Goal: Transaction & Acquisition: Purchase product/service

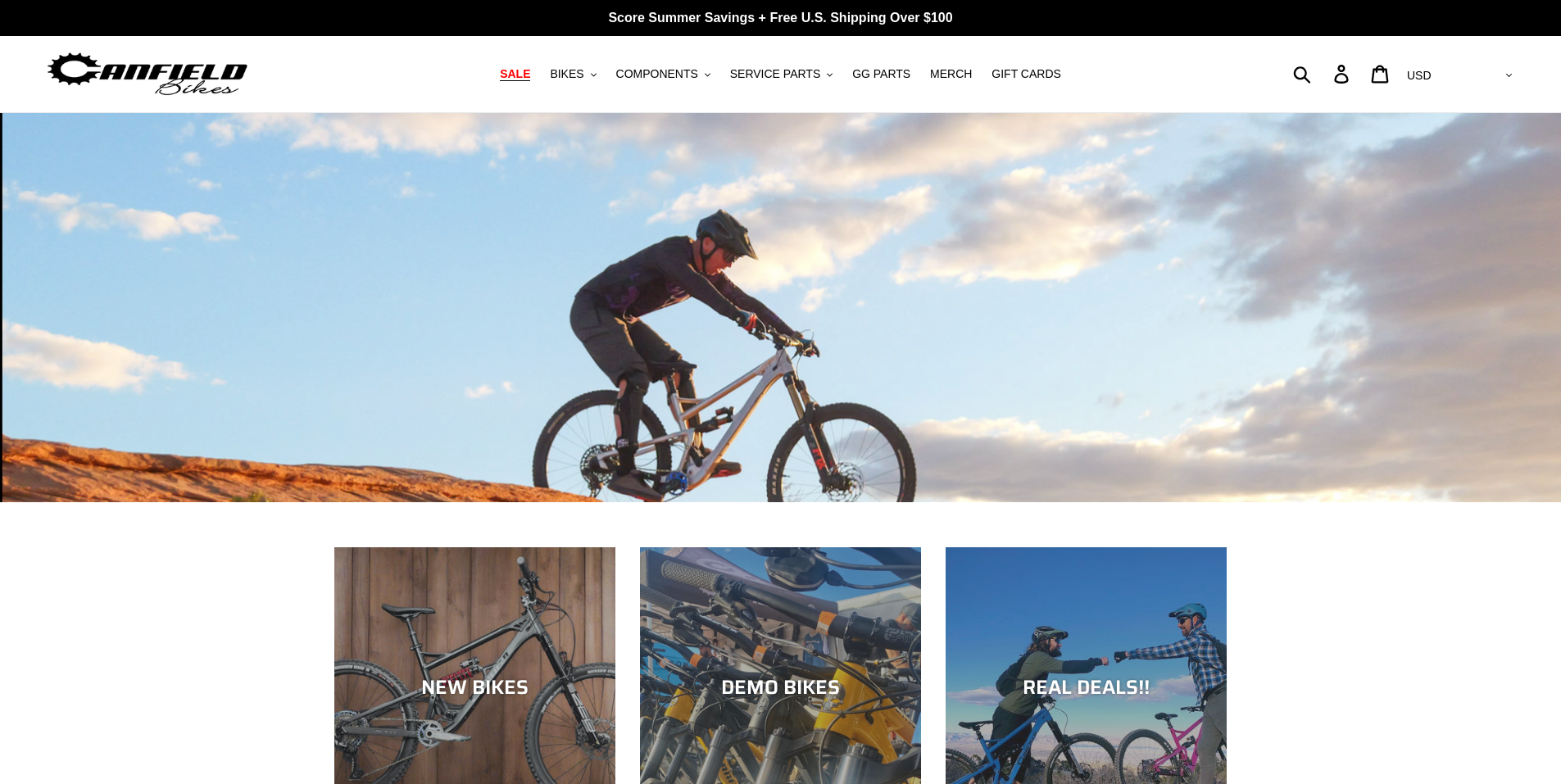
click at [519, 73] on link "SALE" at bounding box center [514, 74] width 47 height 22
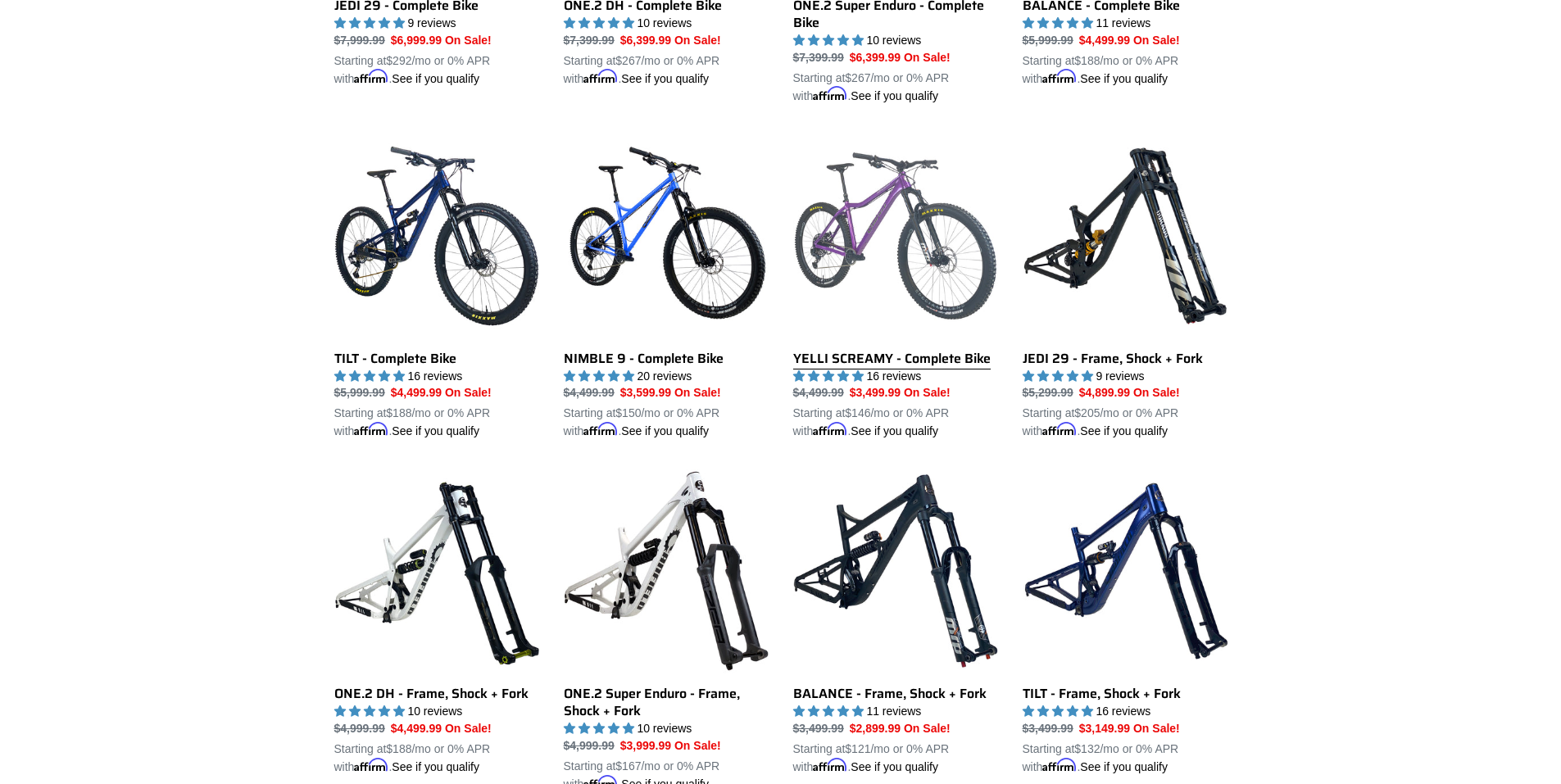
scroll to position [1365, 0]
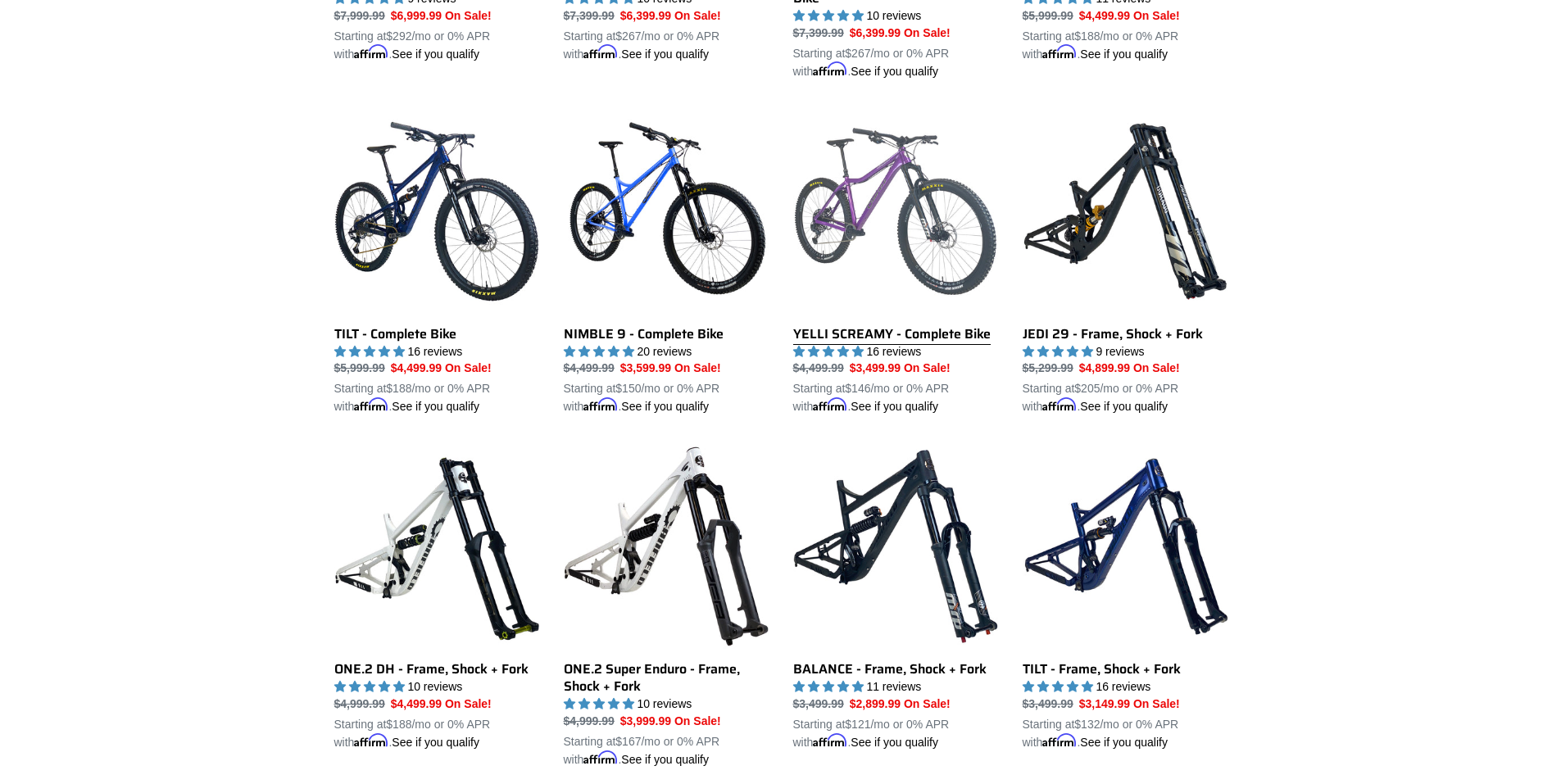
click at [913, 291] on link "YELLI SCREAMY - Complete Bike" at bounding box center [895, 262] width 205 height 307
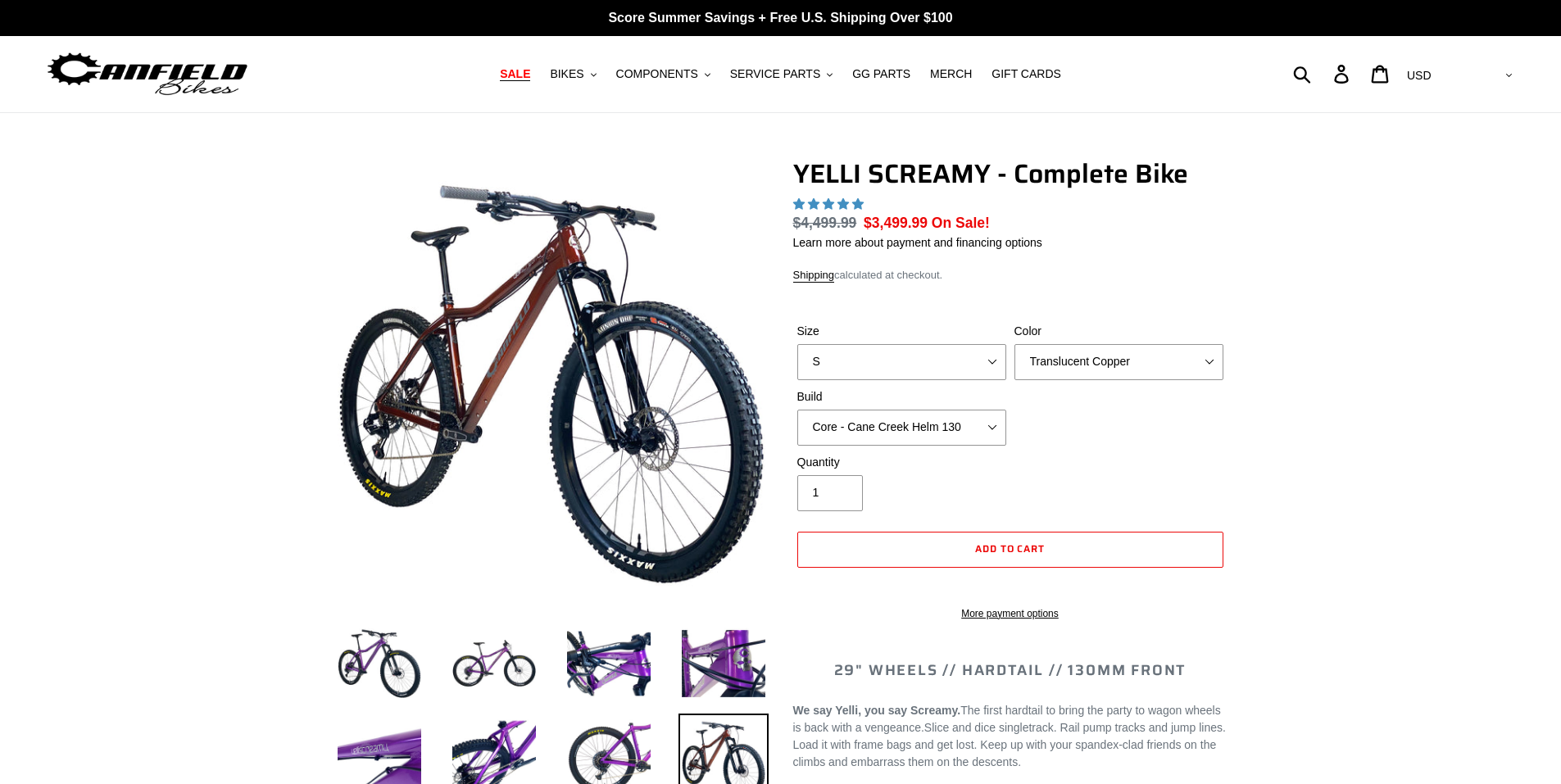
select select "highest-rating"
click at [923, 364] on select "S M L XL" at bounding box center [901, 361] width 209 height 36
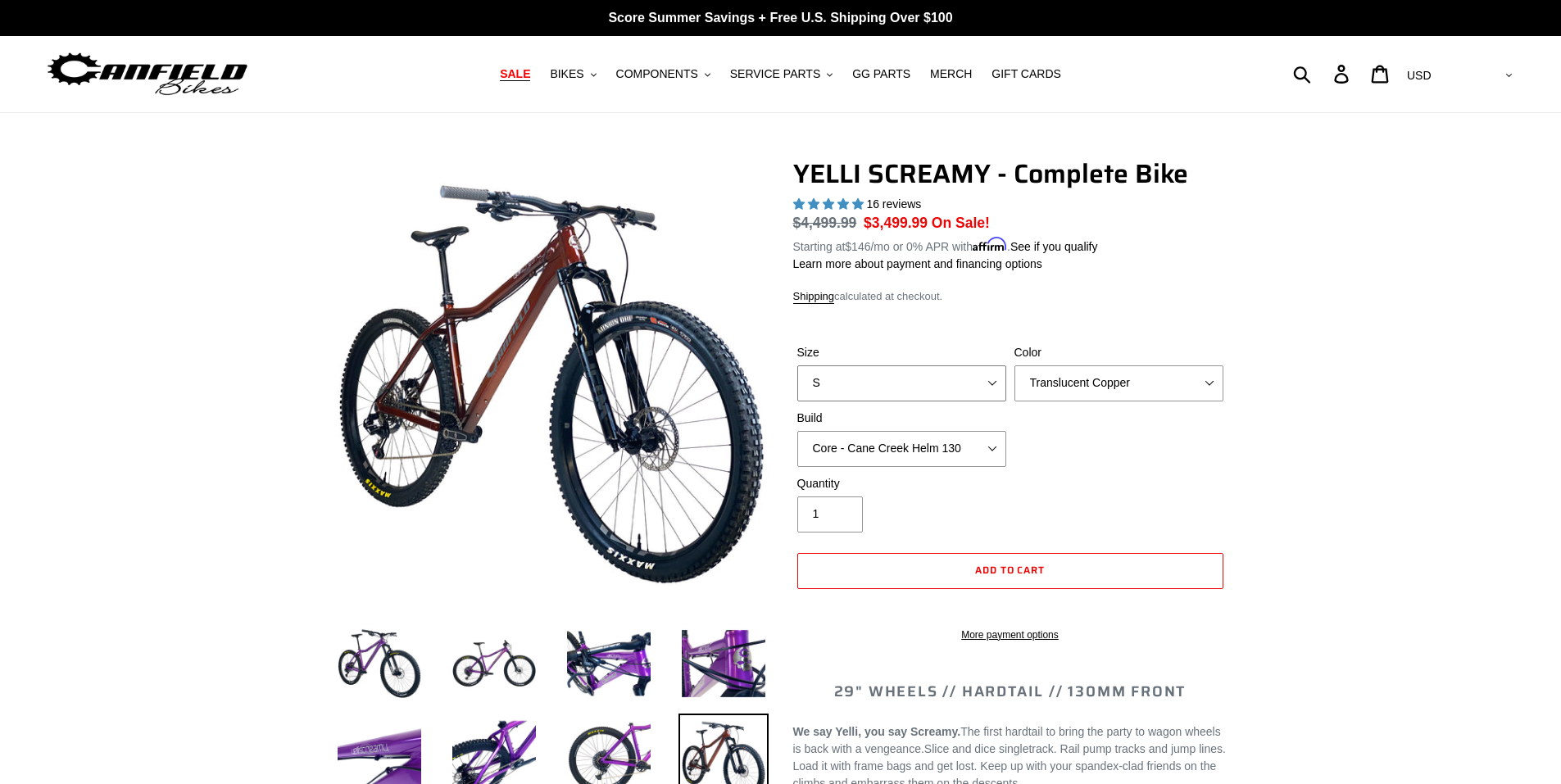
select select "M"
click at [797, 365] on select "S M L XL" at bounding box center [901, 383] width 209 height 36
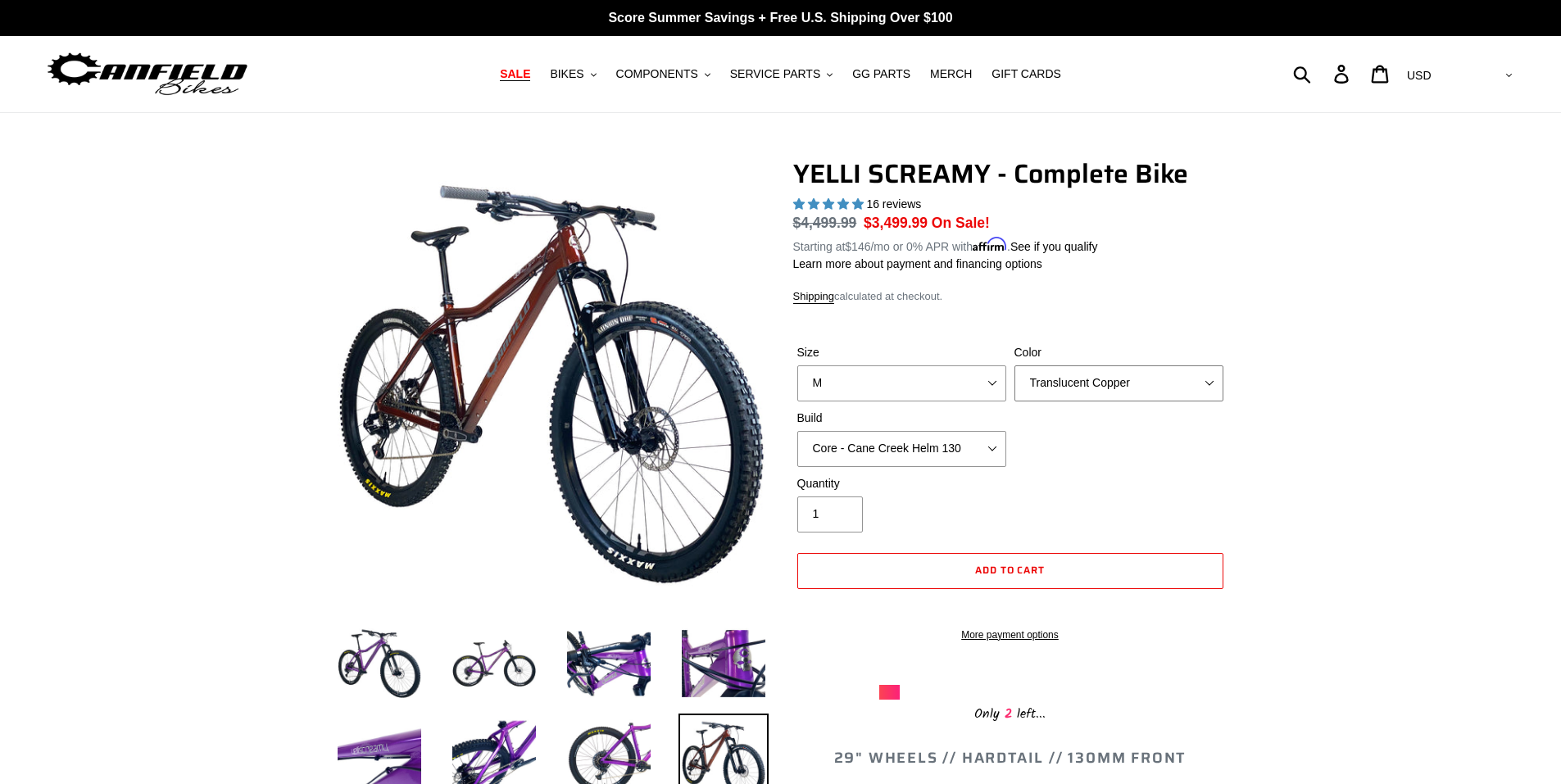
click at [1123, 383] on select "Translucent Copper Purple Haze Raw" at bounding box center [1119, 383] width 209 height 36
click at [1014, 365] on select "Translucent Copper Purple Haze Raw" at bounding box center [1119, 383] width 209 height 36
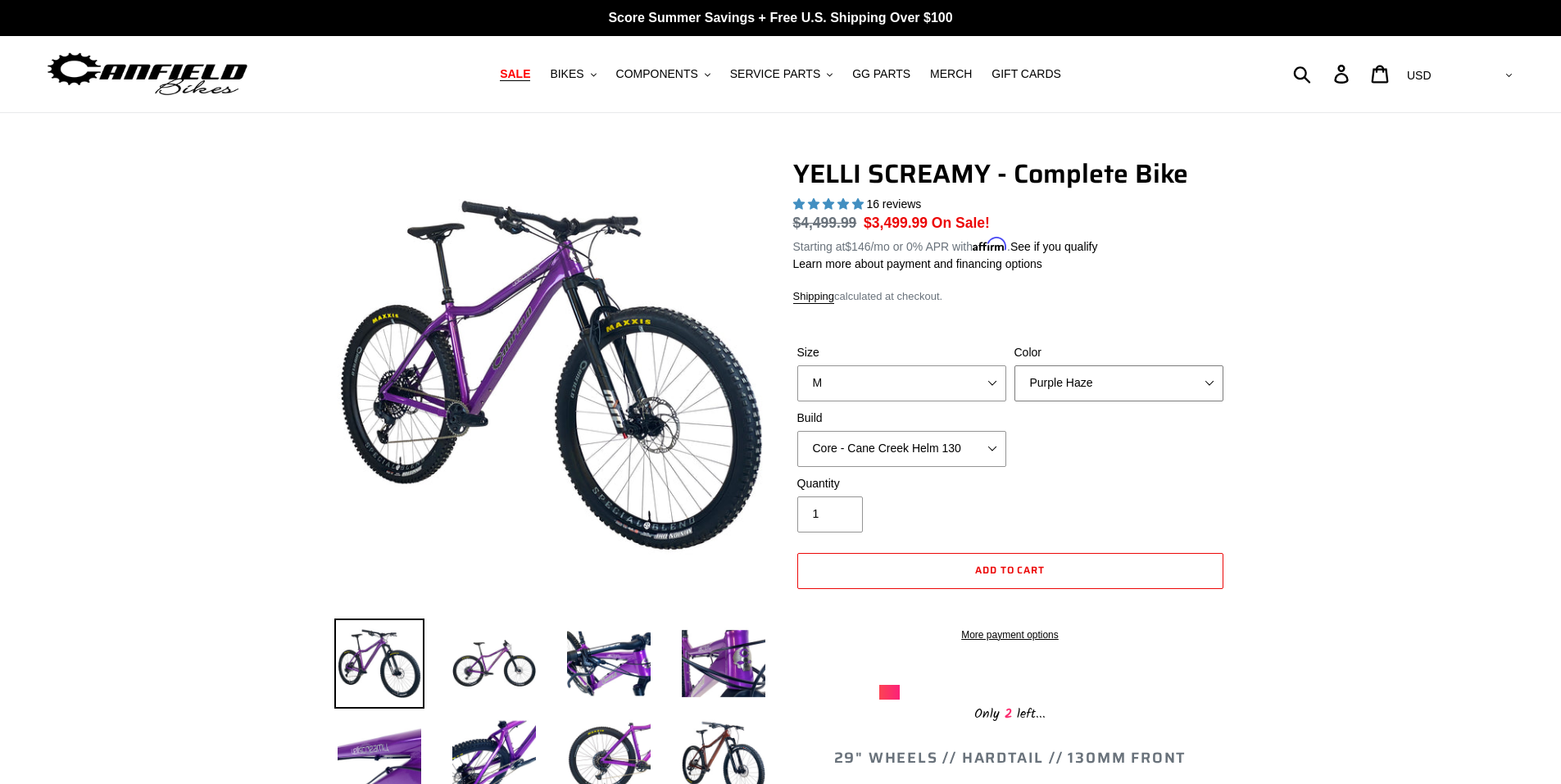
click at [1106, 382] on select "Translucent Copper Purple Haze Raw" at bounding box center [1119, 383] width 209 height 36
select select "Raw"
click at [1014, 365] on select "Translucent Copper Purple Haze Raw" at bounding box center [1119, 383] width 209 height 36
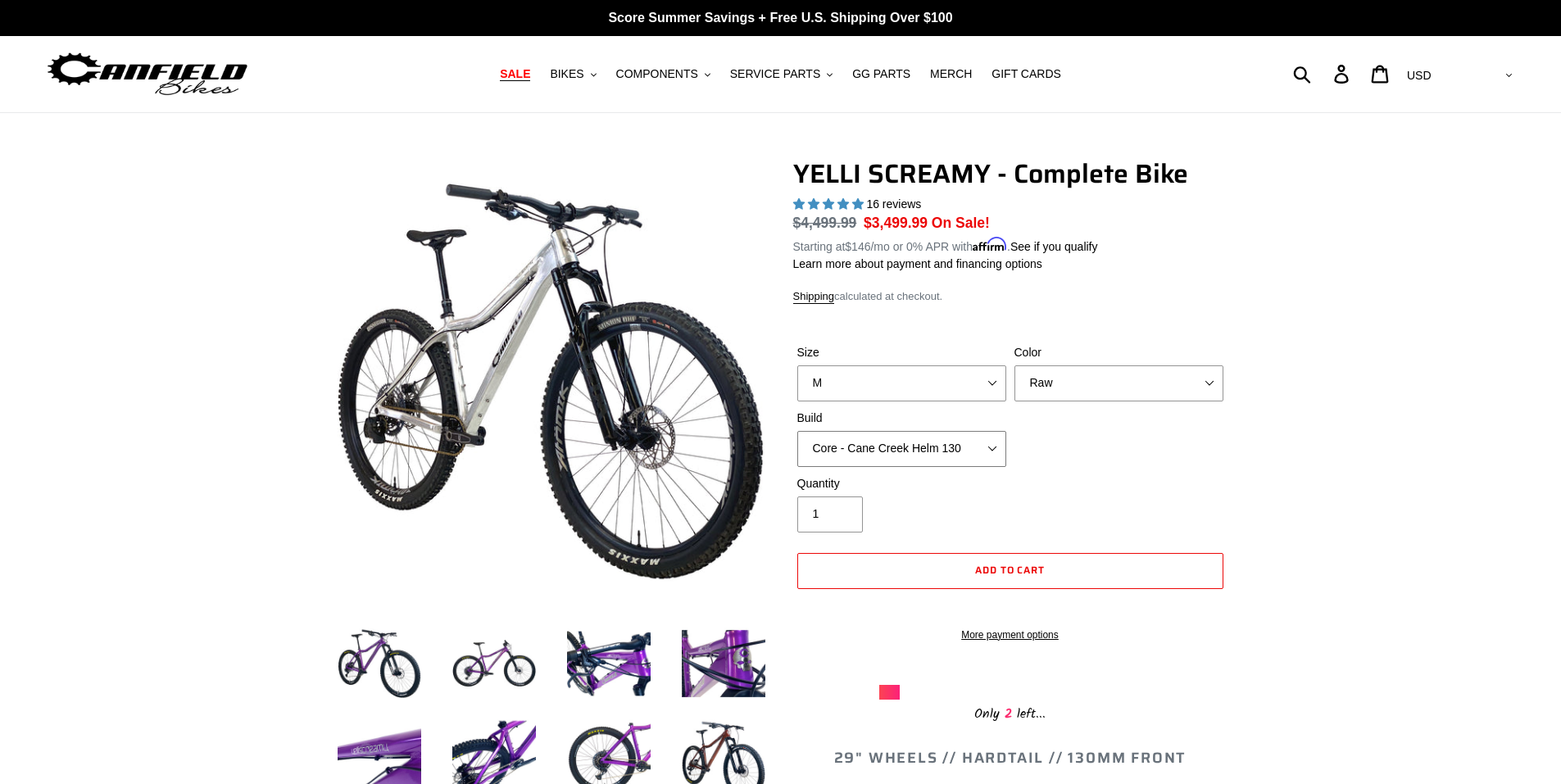
click at [857, 464] on select "Core - Cane Creek Helm 130 Pro - Cane Creek Helm 130 Core - Fox 34 SL Factory G…" at bounding box center [901, 448] width 209 height 36
select select "Core - RockShox Pike Ultimate 130"
click at [797, 430] on select "Core - Cane Creek Helm 130 Pro - Cane Creek Helm 130 Core - Fox 34 SL Factory G…" at bounding box center [901, 448] width 209 height 36
click at [518, 648] on img at bounding box center [494, 663] width 90 height 90
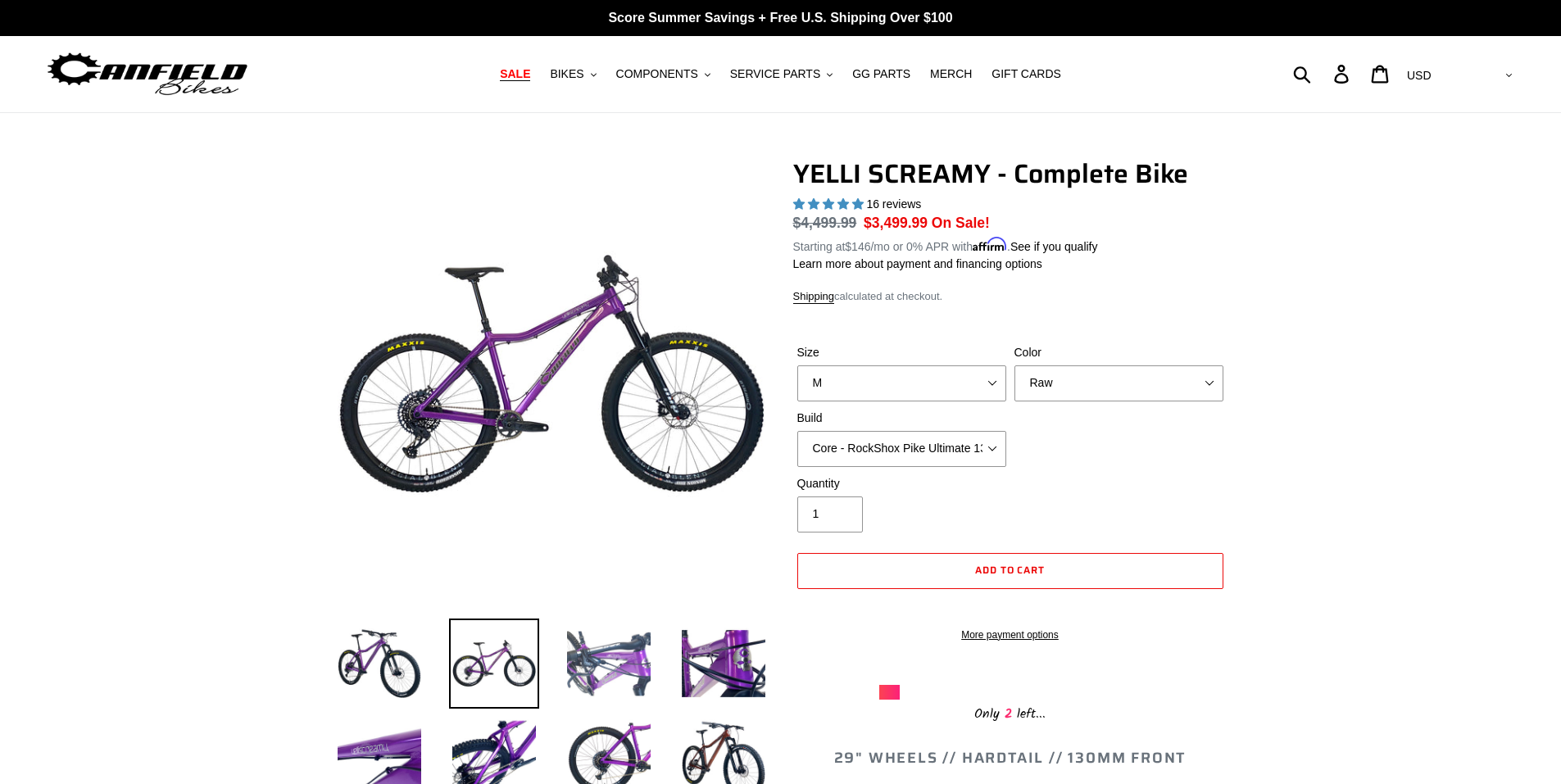
click at [618, 653] on img at bounding box center [608, 663] width 90 height 90
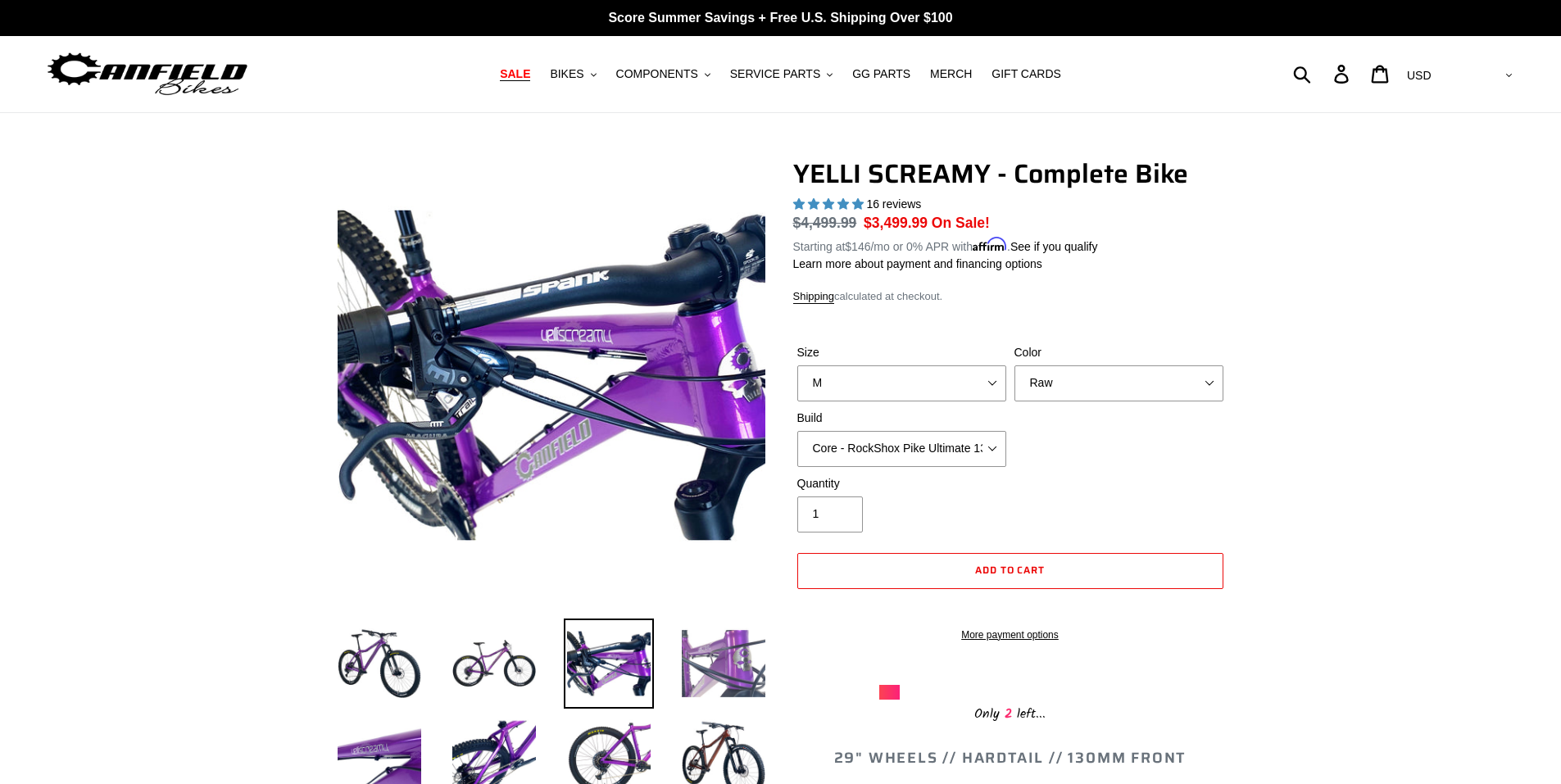
click at [710, 656] on img at bounding box center [723, 663] width 90 height 90
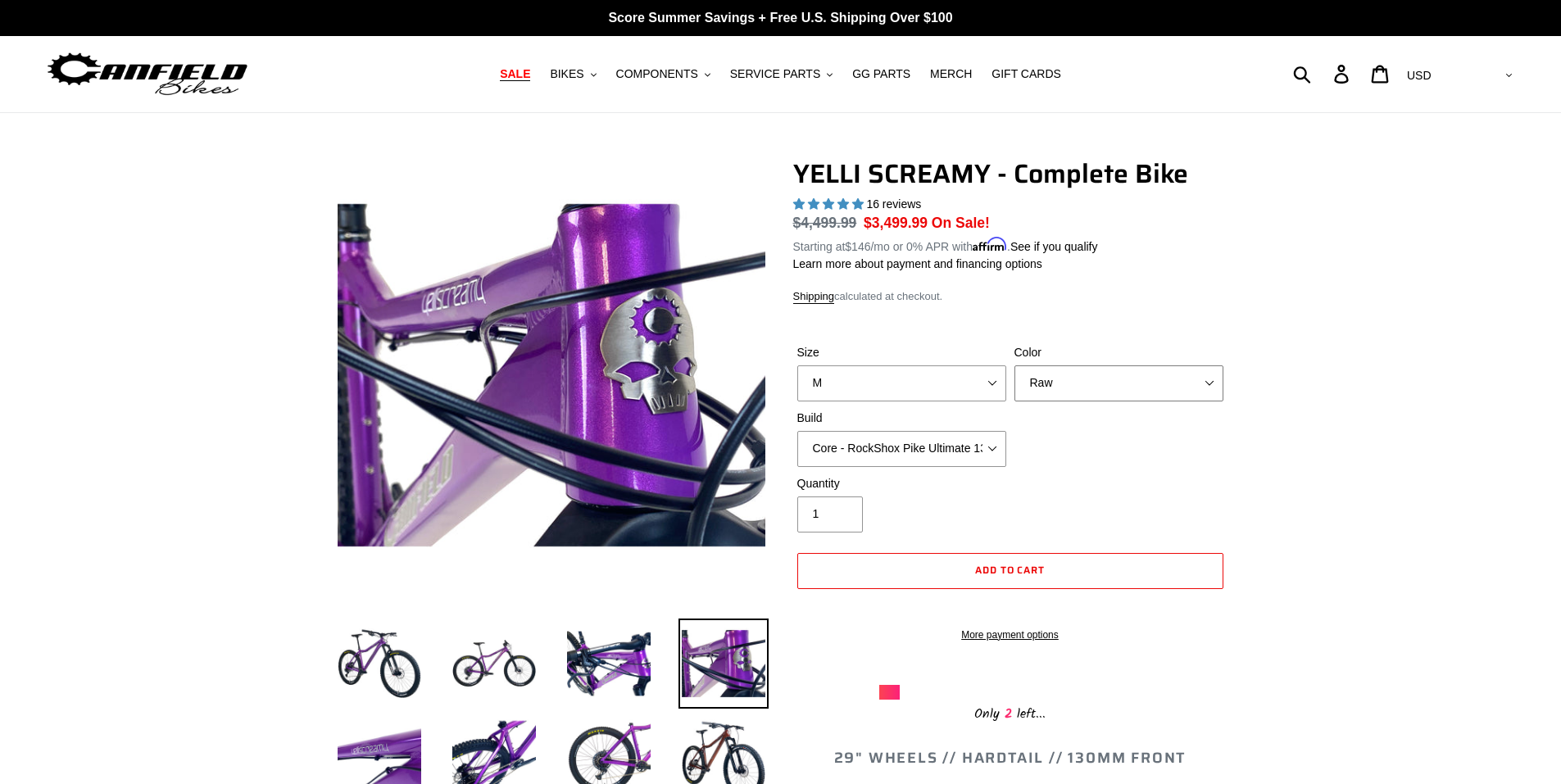
click at [1082, 380] on select "Translucent Copper Purple Haze Raw" at bounding box center [1119, 383] width 209 height 36
click at [1014, 365] on select "Translucent Copper Purple Haze Raw" at bounding box center [1119, 383] width 209 height 36
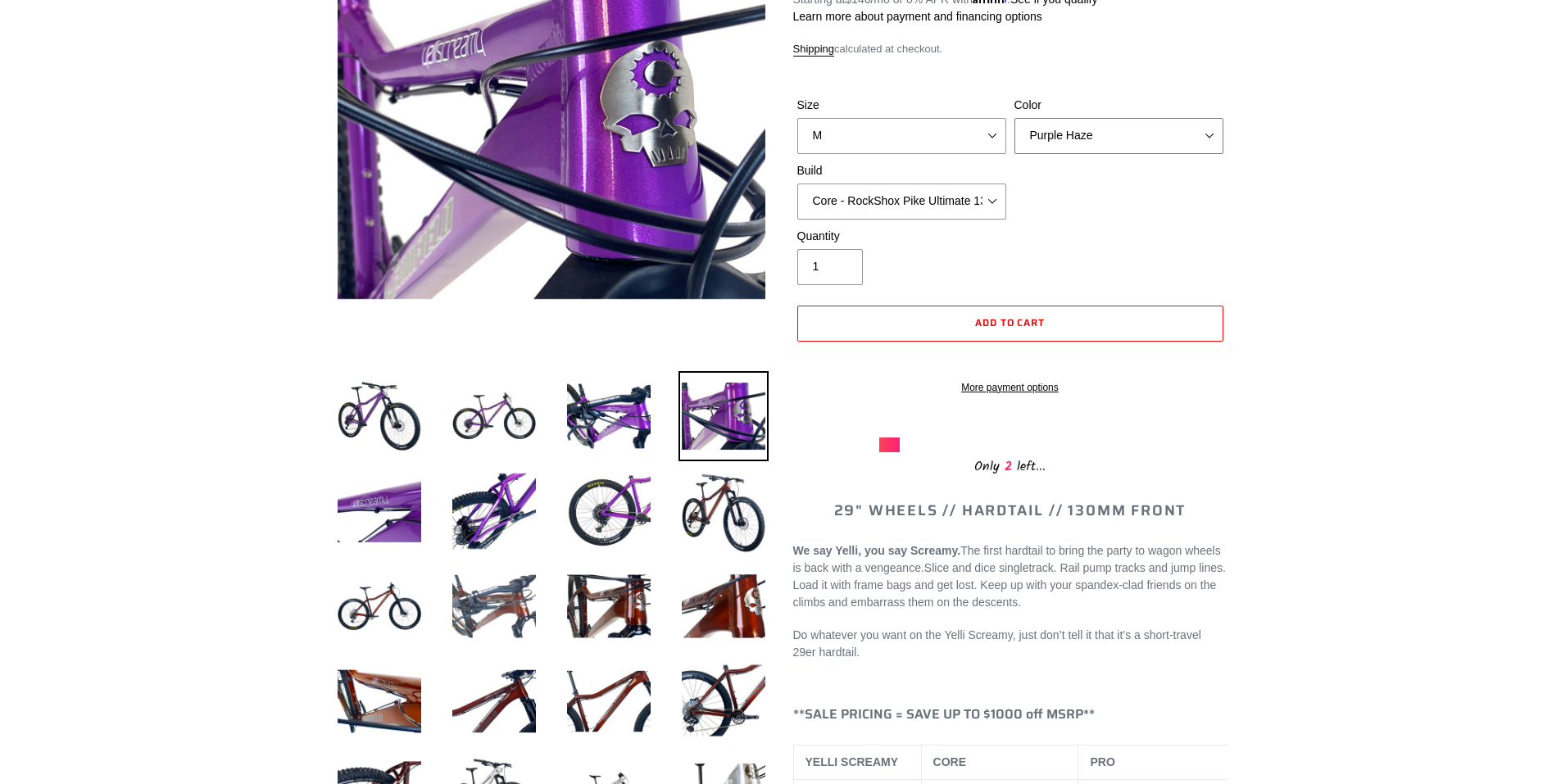
scroll to position [273, 0]
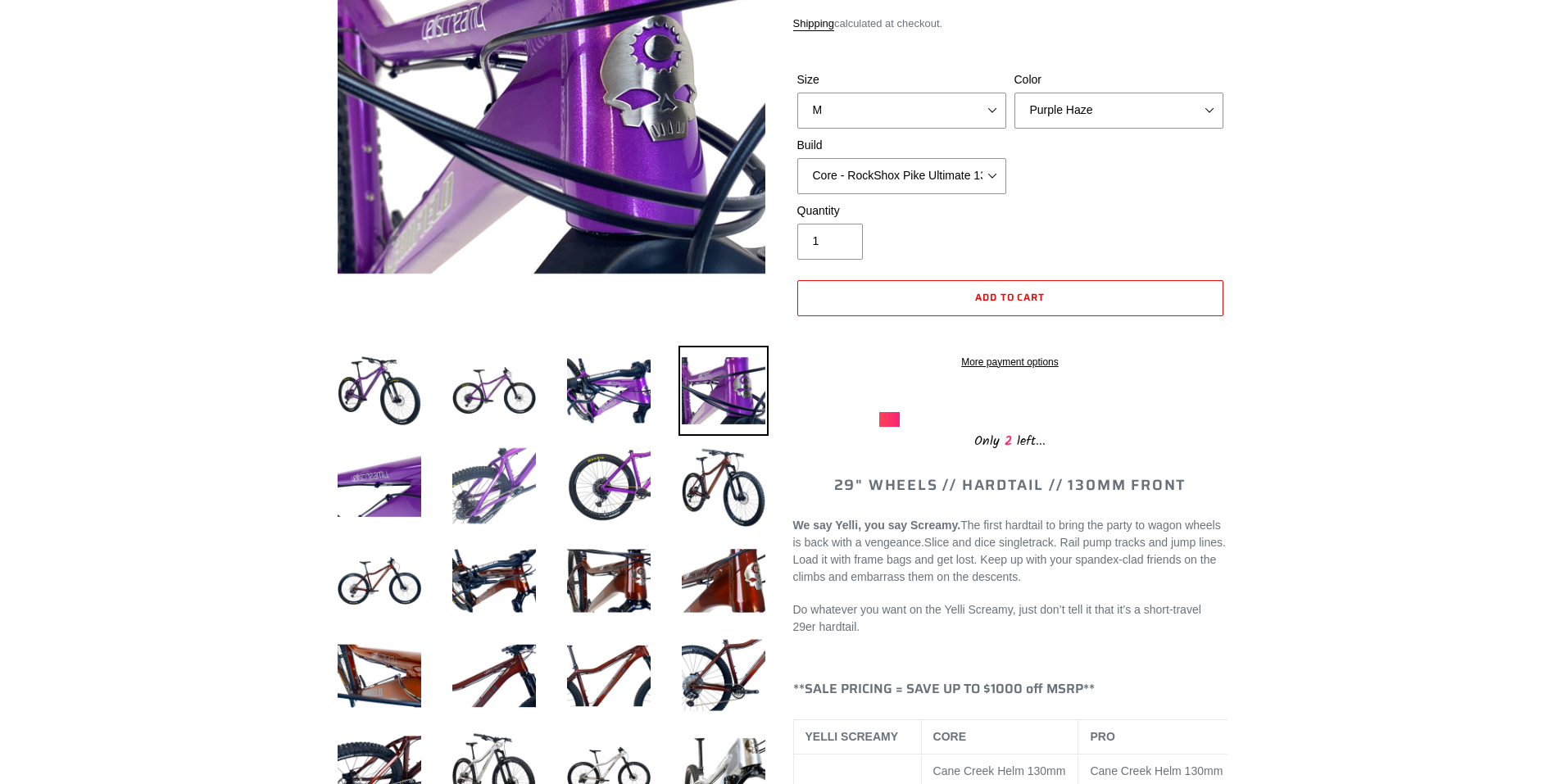
click at [497, 480] on img at bounding box center [494, 485] width 90 height 90
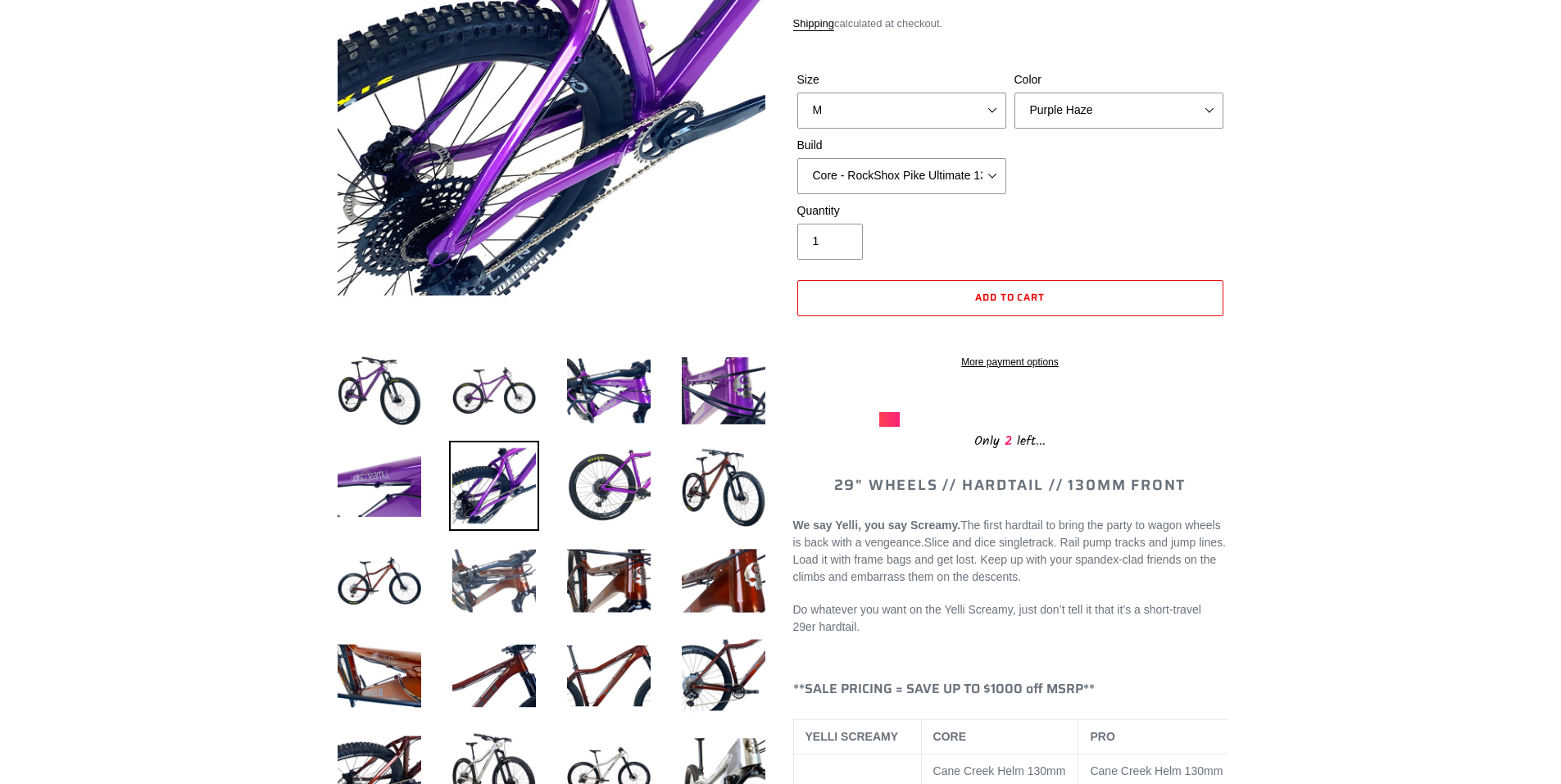
scroll to position [136, 0]
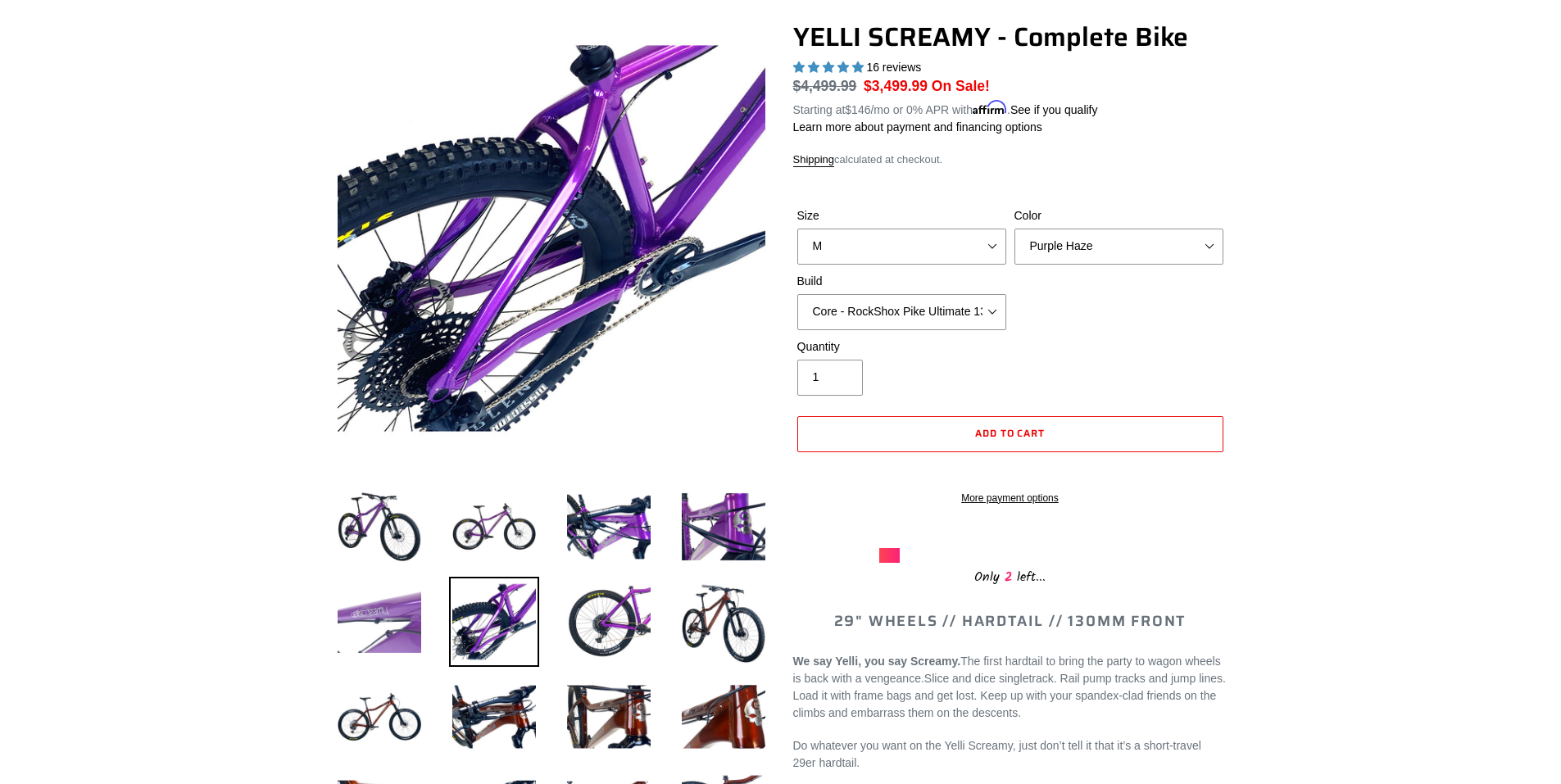
click at [394, 620] on img at bounding box center [379, 621] width 90 height 90
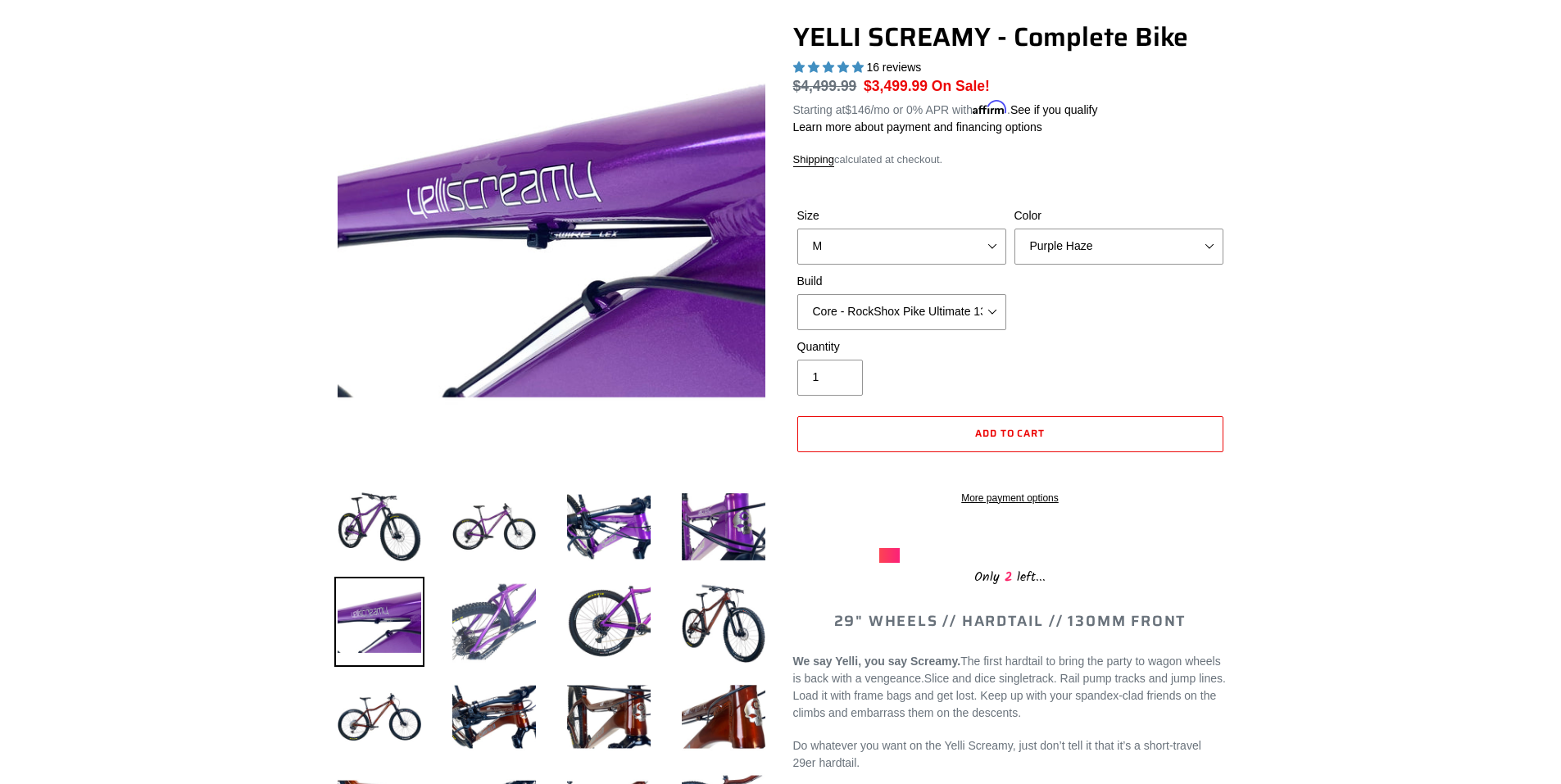
click at [489, 617] on img at bounding box center [494, 621] width 90 height 90
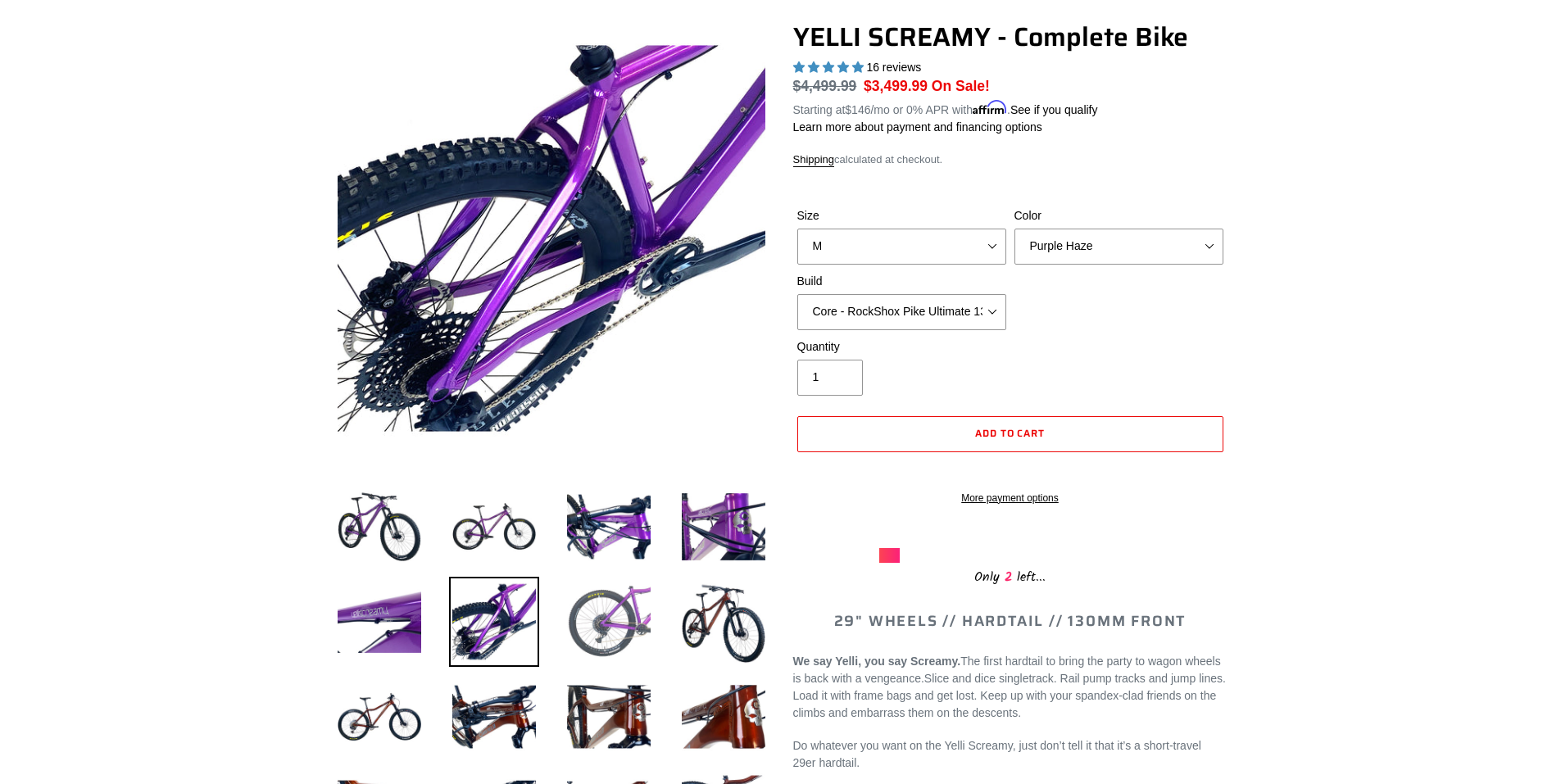
click at [577, 629] on img at bounding box center [608, 621] width 90 height 90
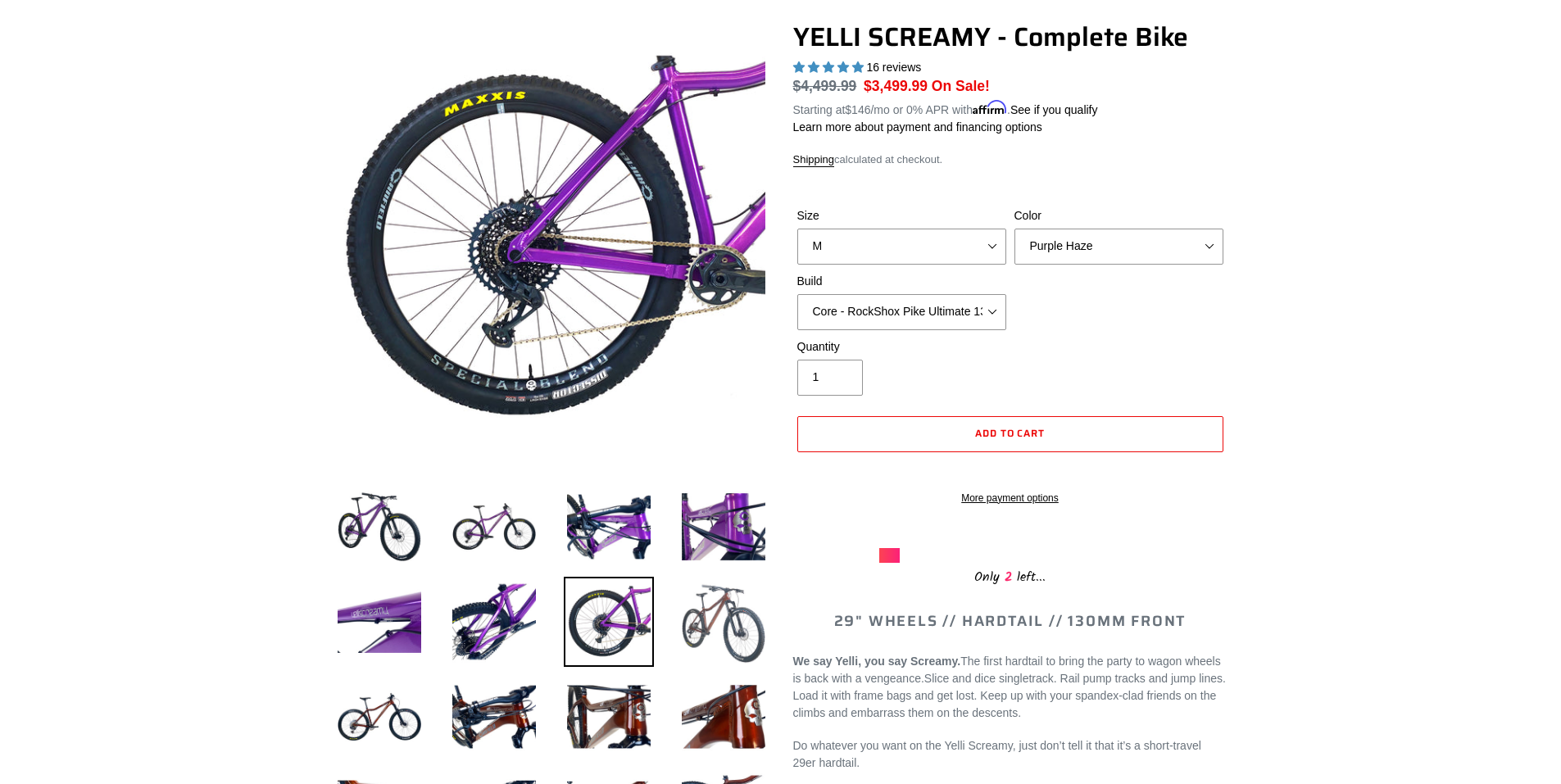
click at [698, 633] on img at bounding box center [723, 621] width 90 height 90
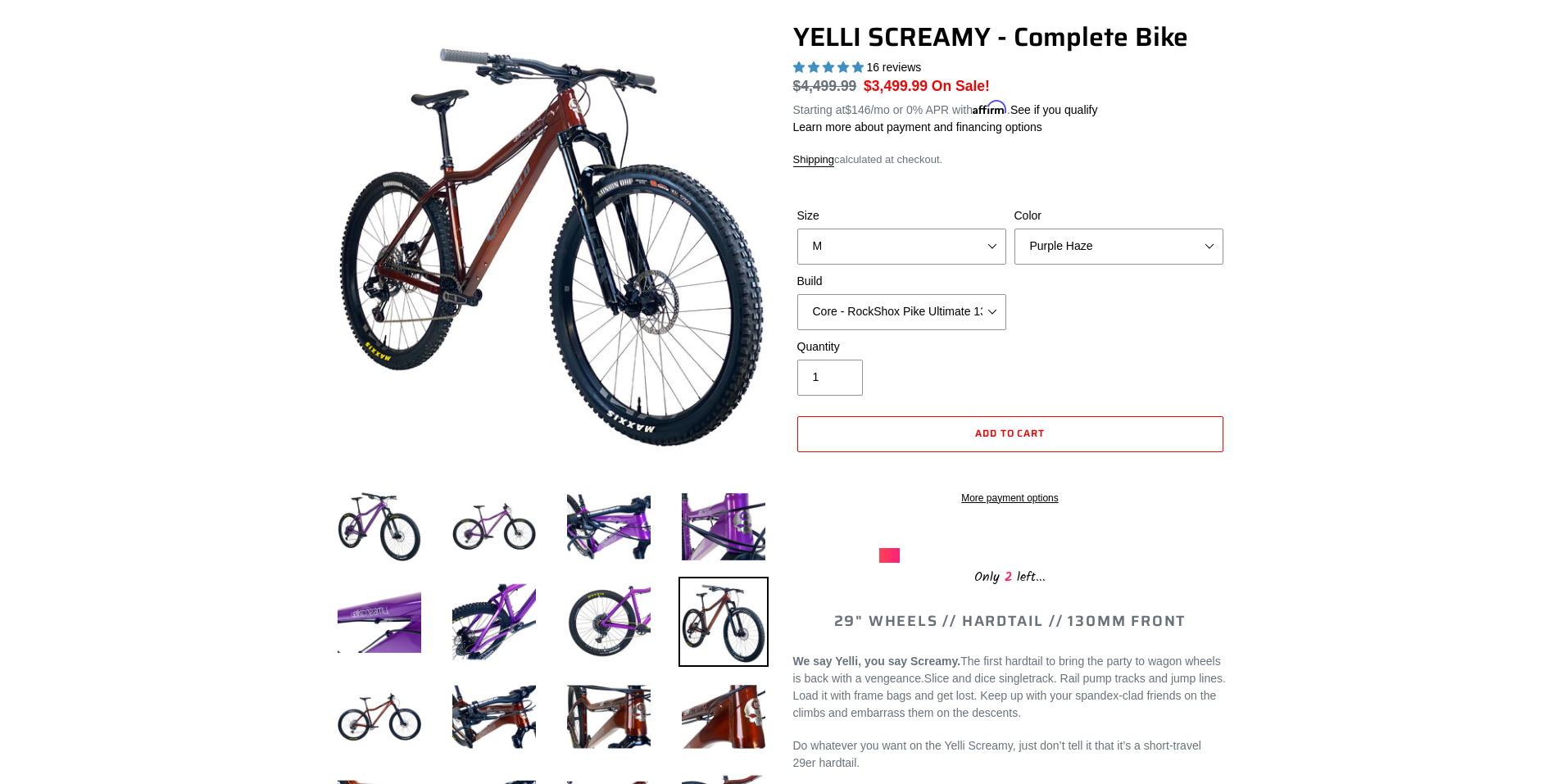
select select "Translucent Copper"
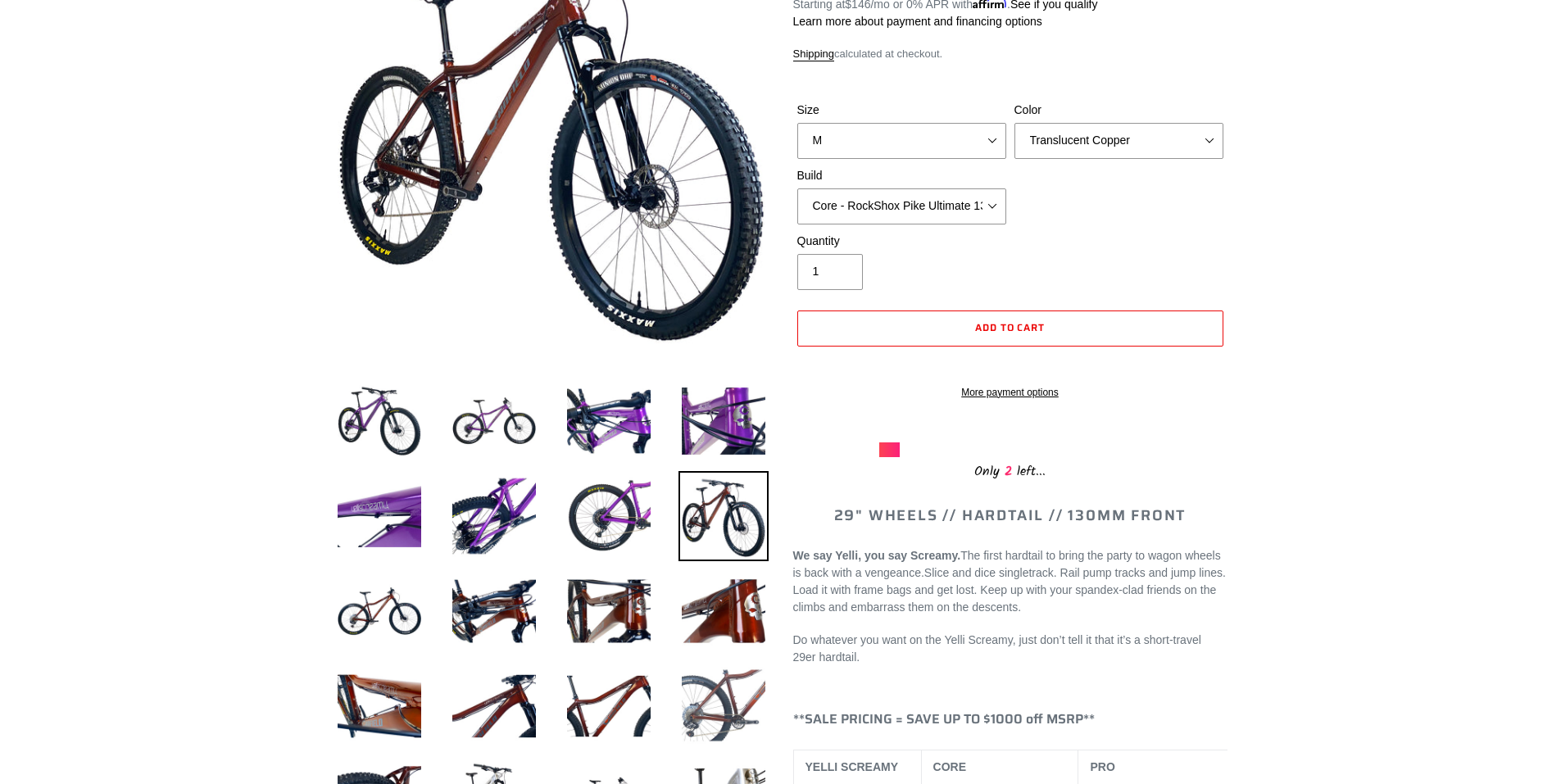
scroll to position [273, 0]
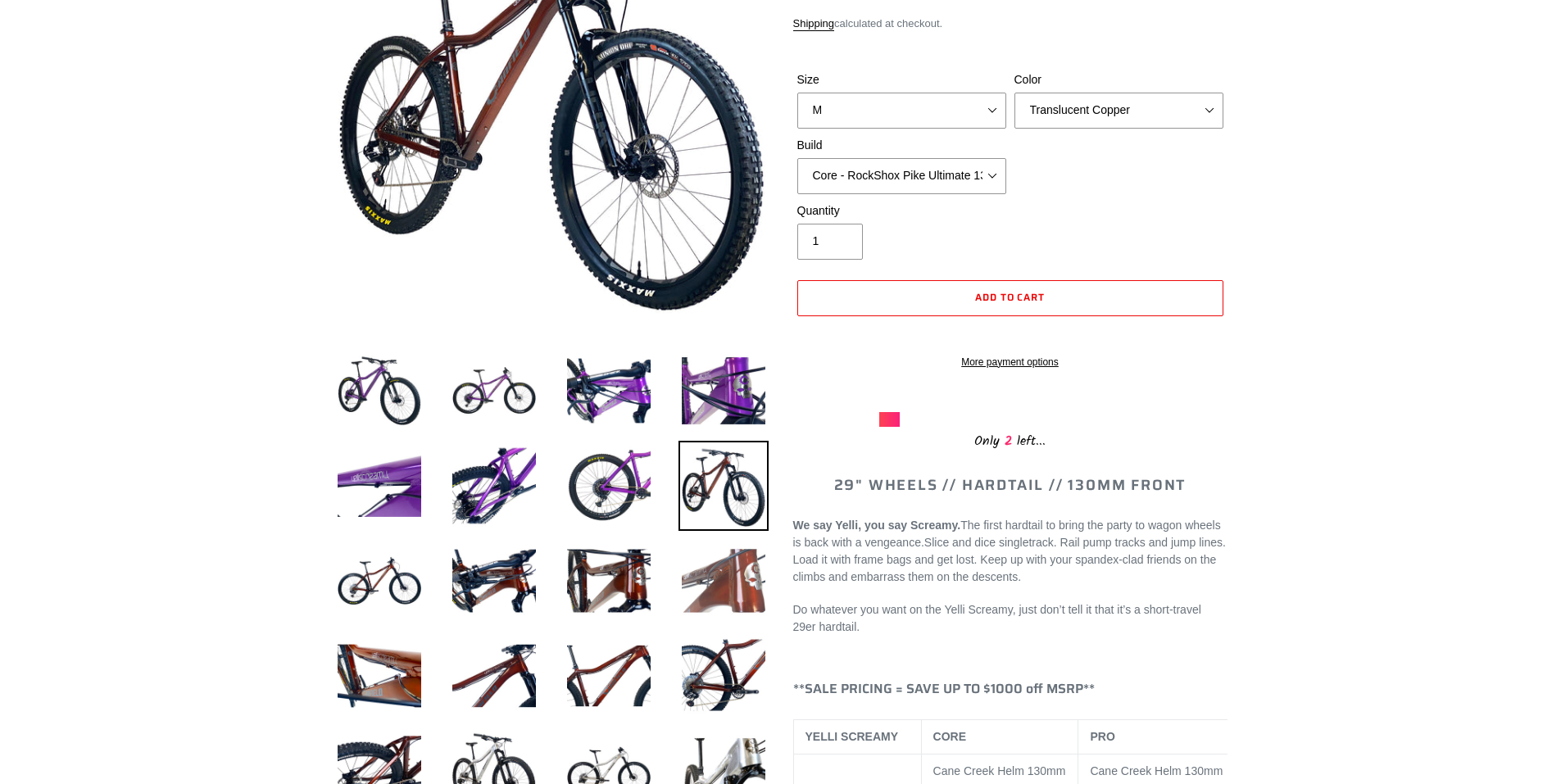
click at [711, 587] on img at bounding box center [723, 580] width 90 height 90
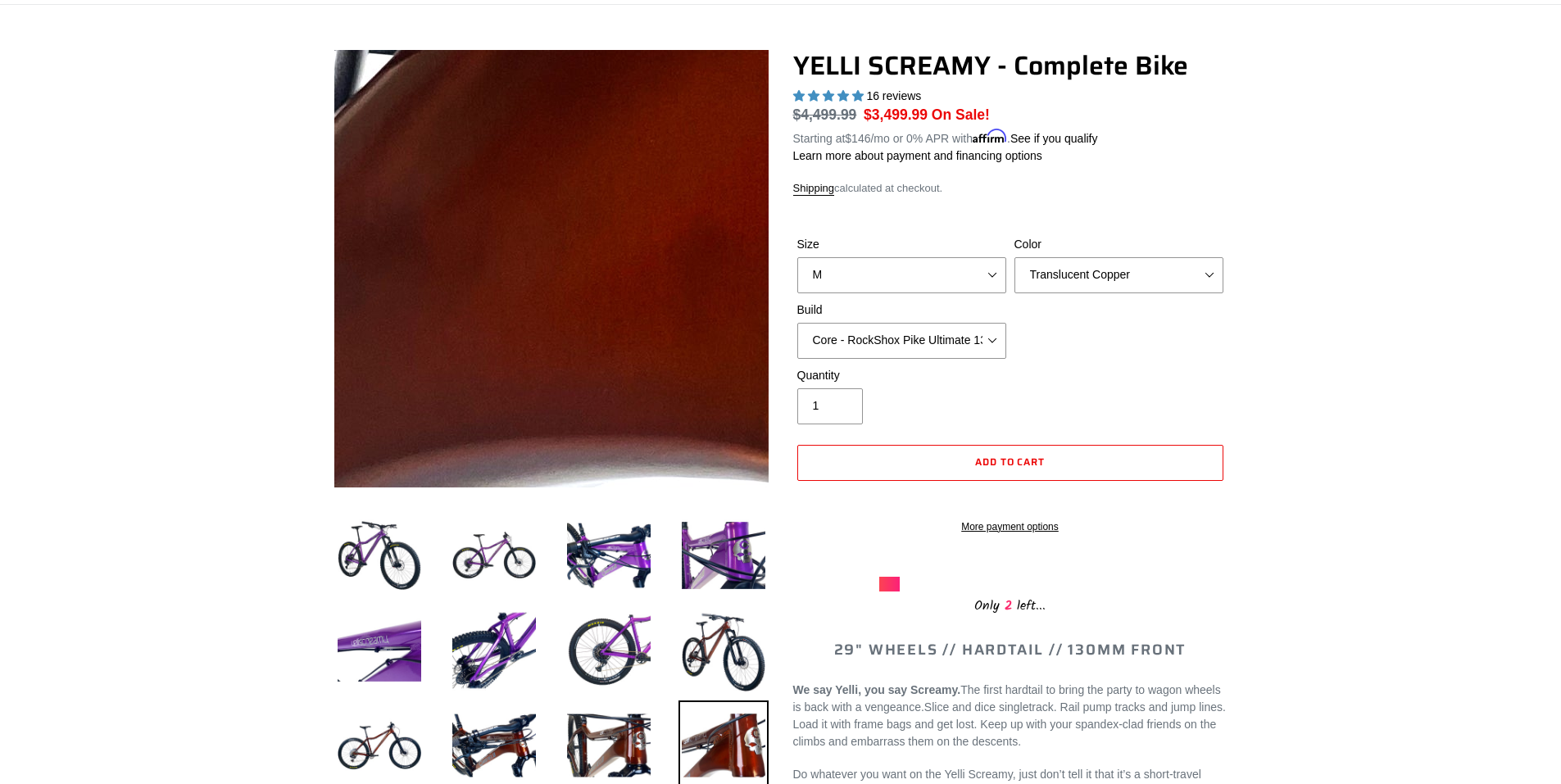
scroll to position [136, 0]
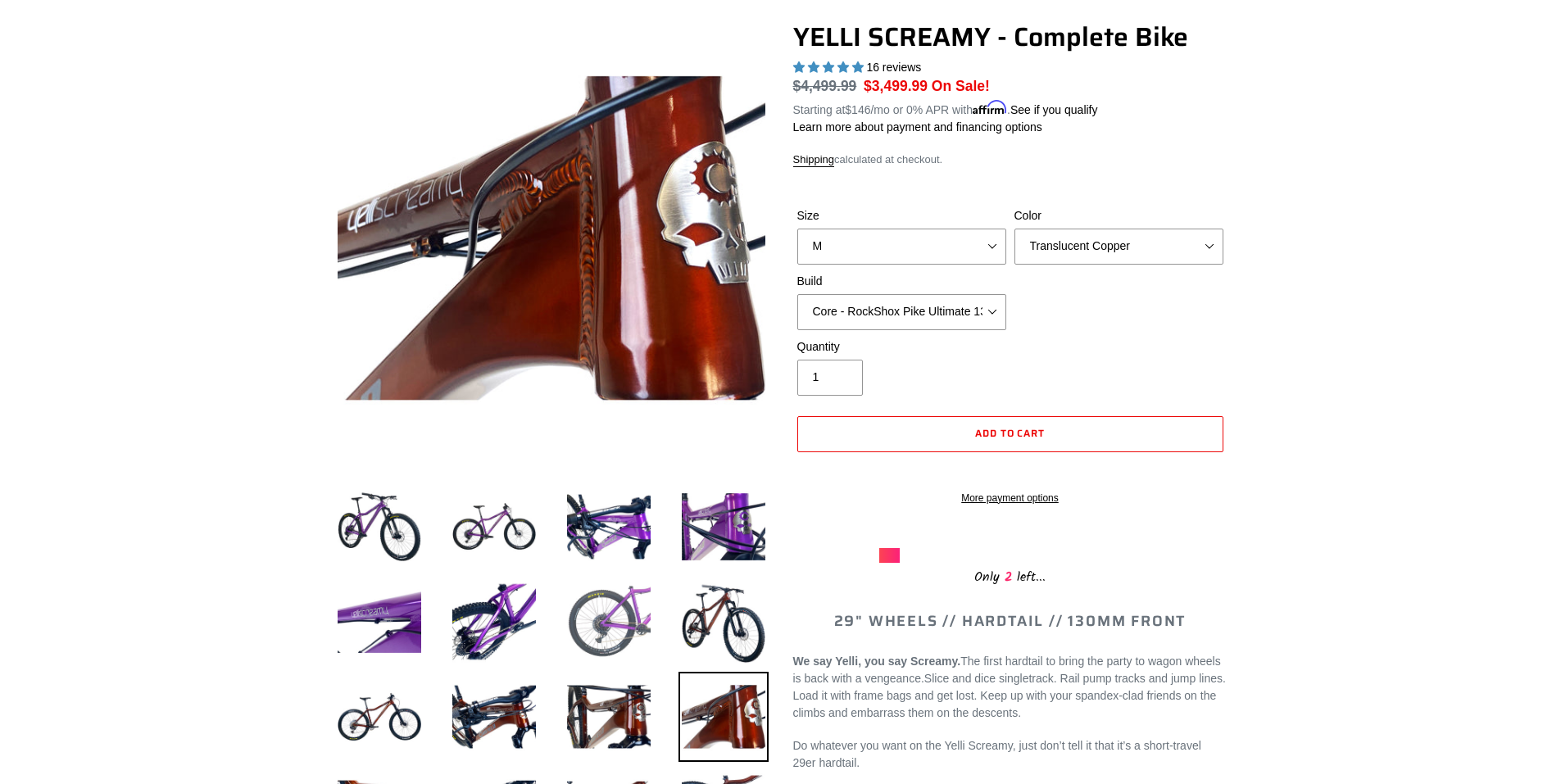
click at [617, 609] on img at bounding box center [608, 621] width 90 height 90
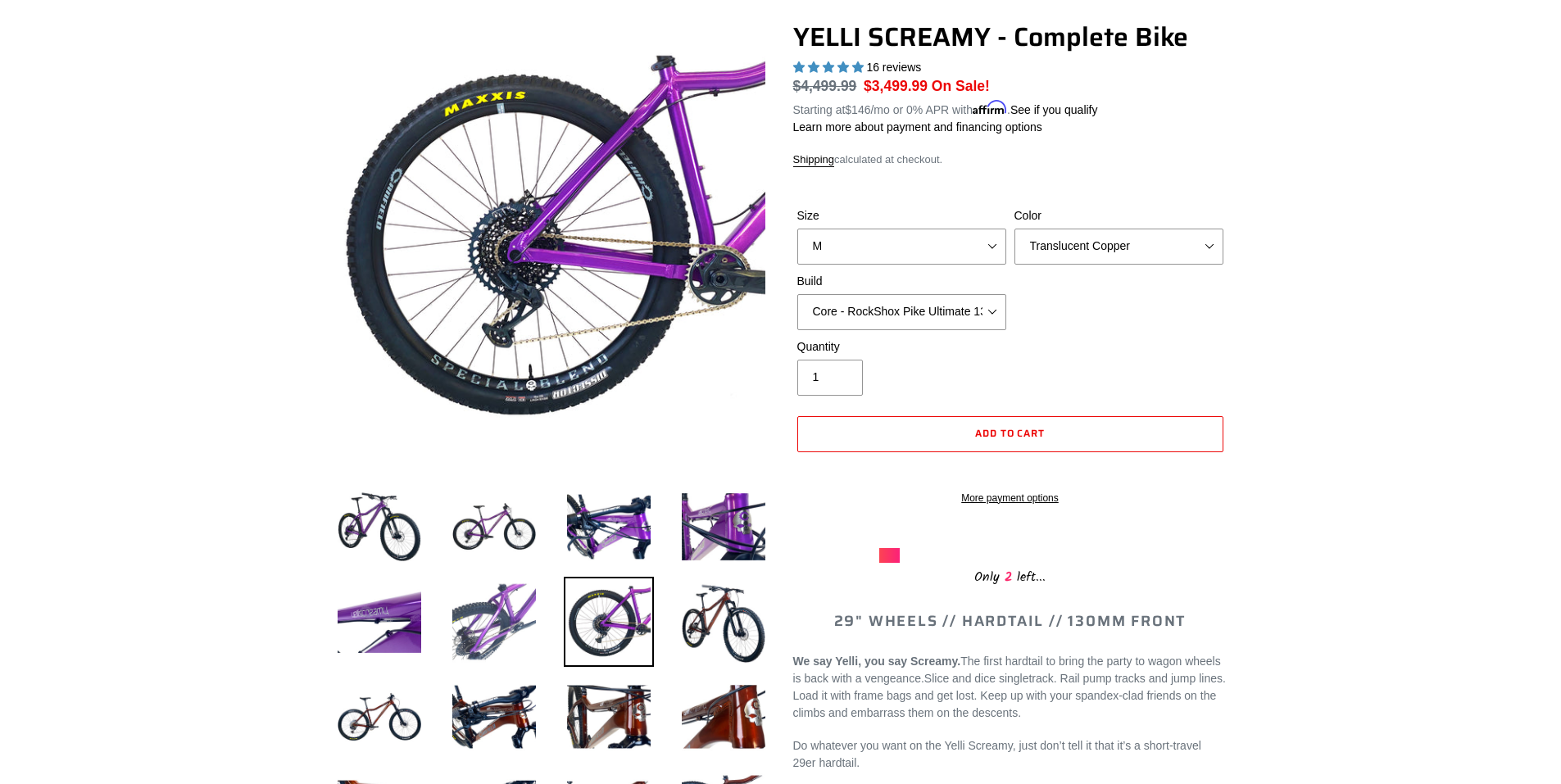
click at [514, 630] on img at bounding box center [494, 621] width 90 height 90
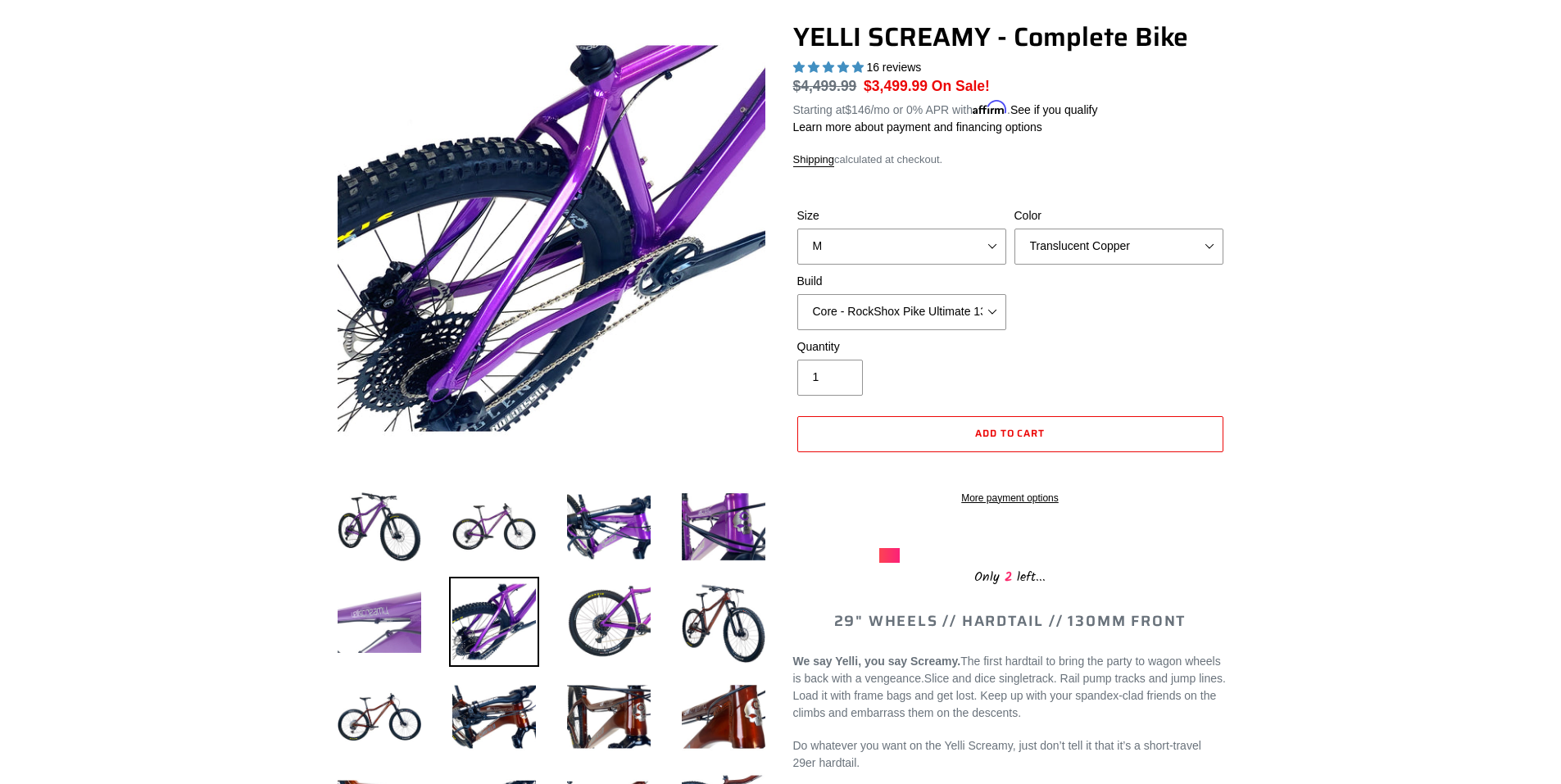
click at [399, 616] on img at bounding box center [379, 621] width 90 height 90
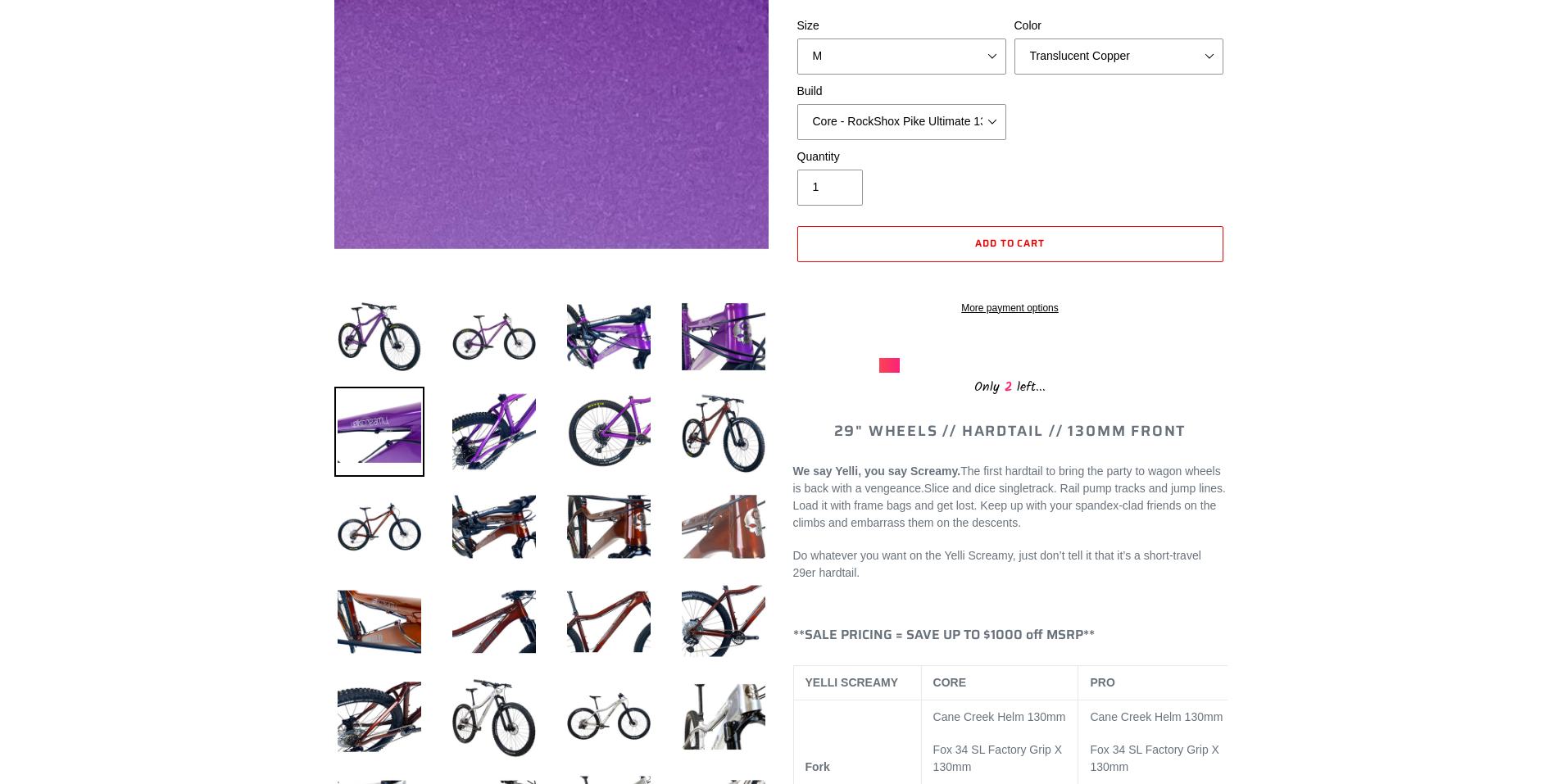
scroll to position [409, 0]
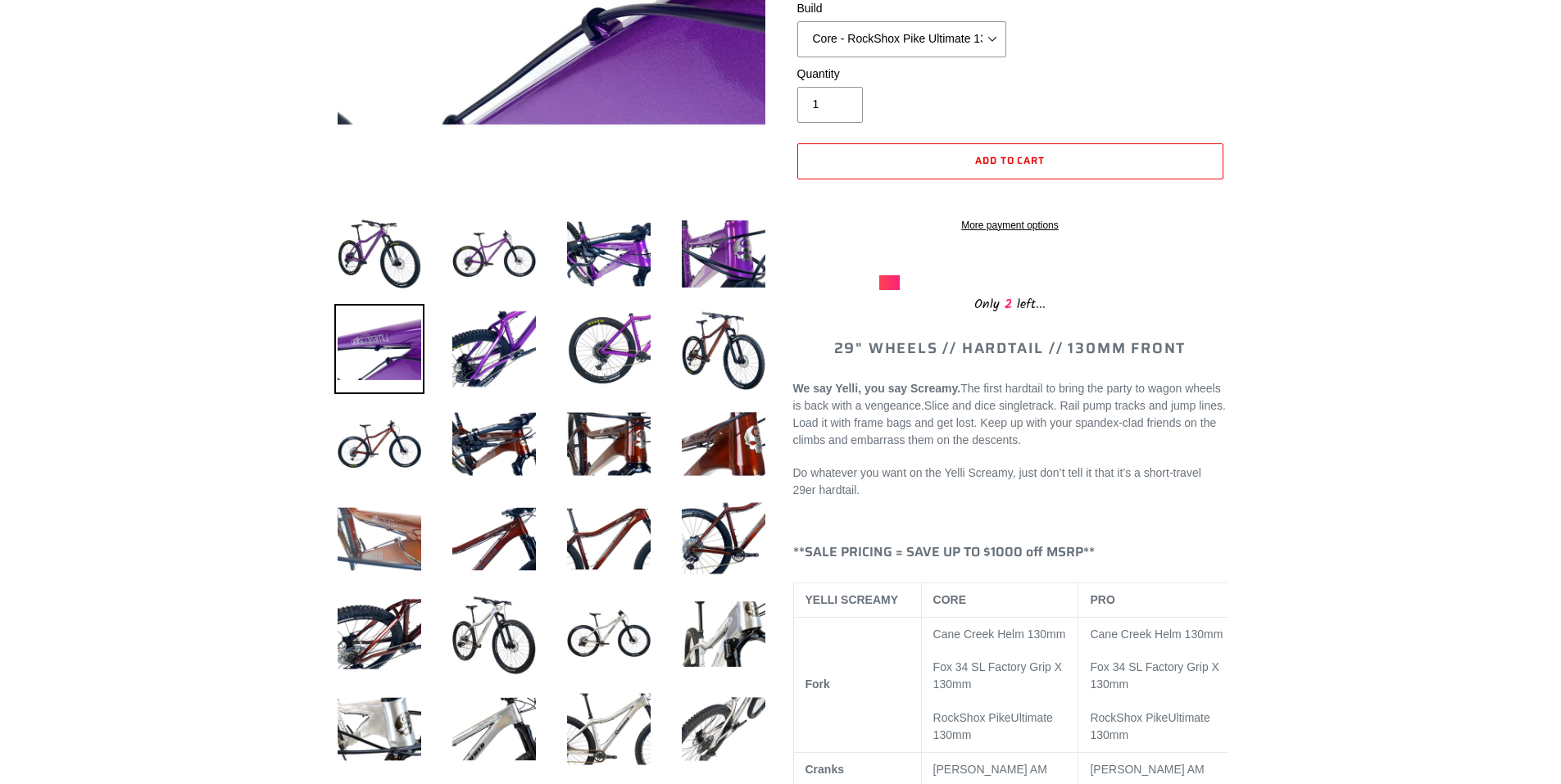
click at [389, 544] on img at bounding box center [379, 539] width 90 height 90
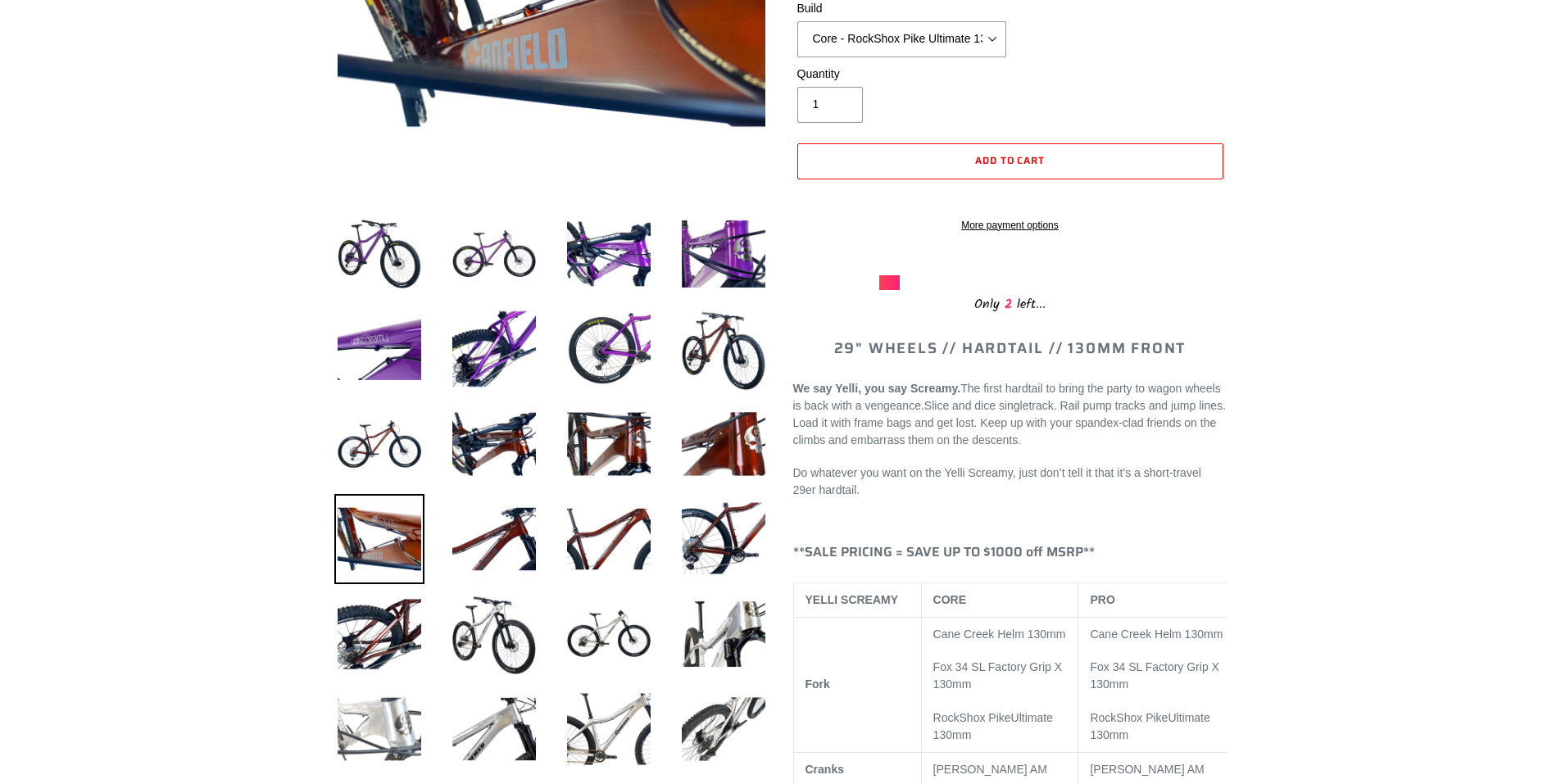
click at [415, 723] on img at bounding box center [379, 728] width 90 height 90
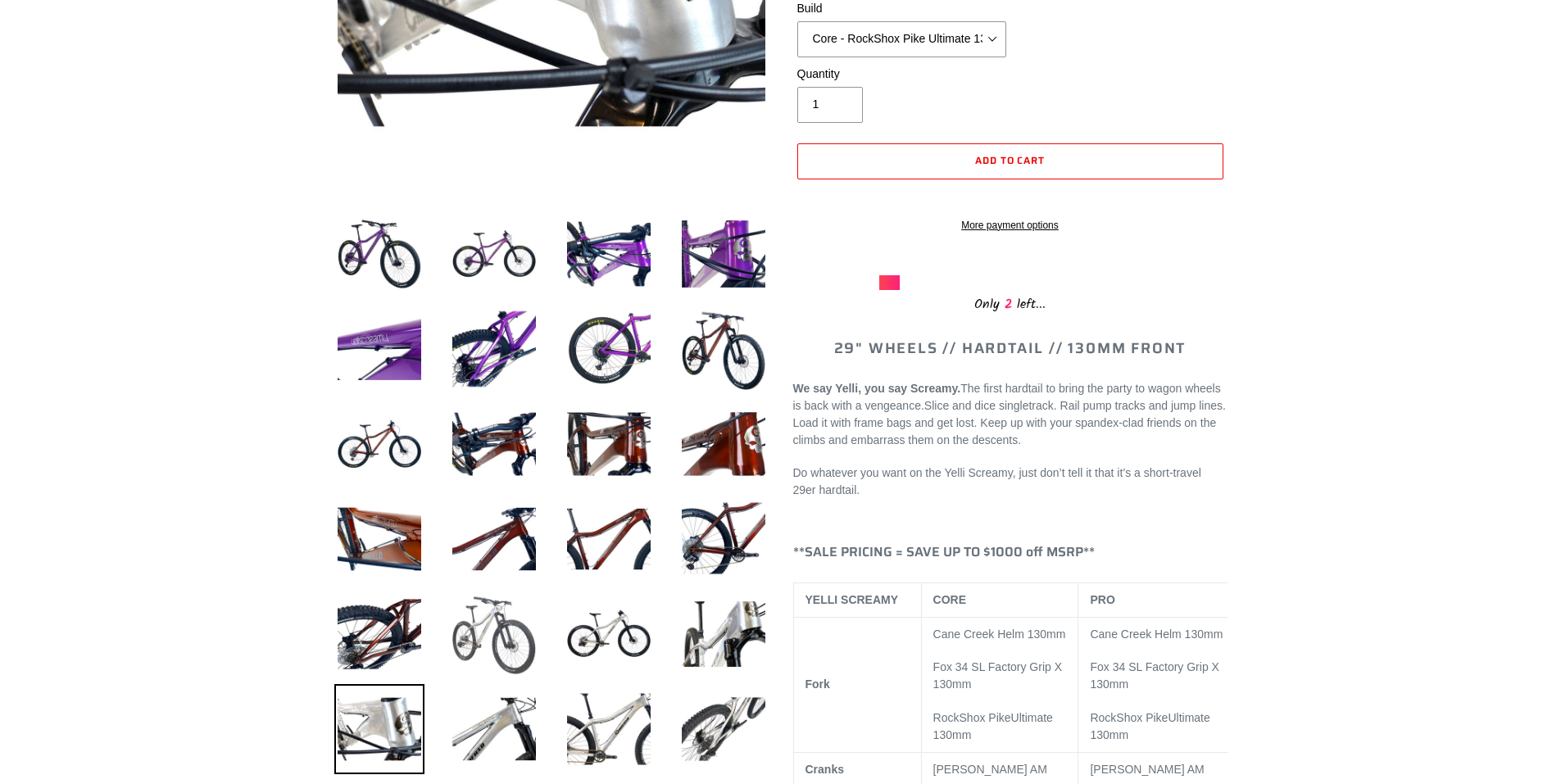
click at [473, 643] on img at bounding box center [494, 634] width 90 height 90
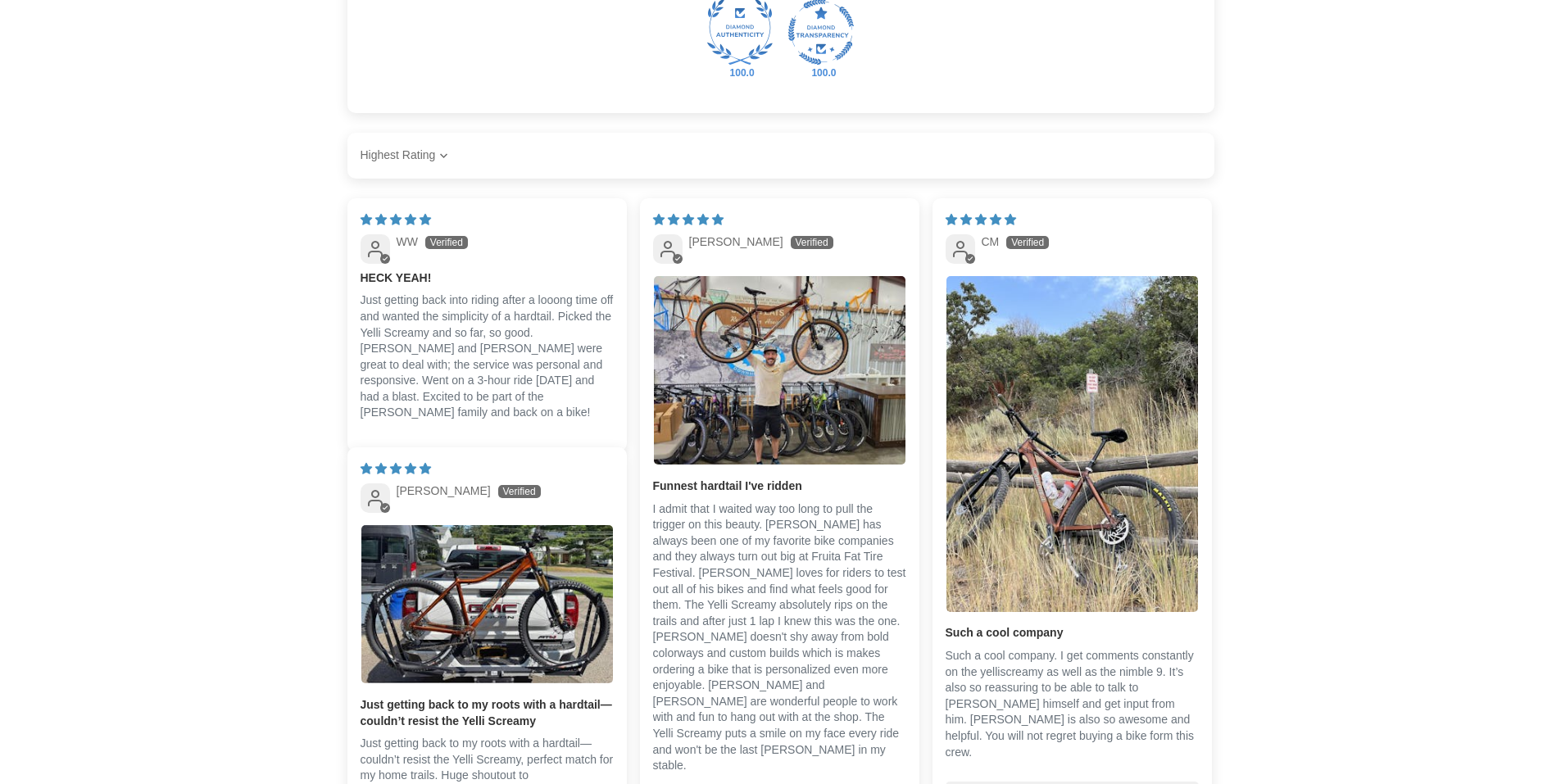
scroll to position [3548, 0]
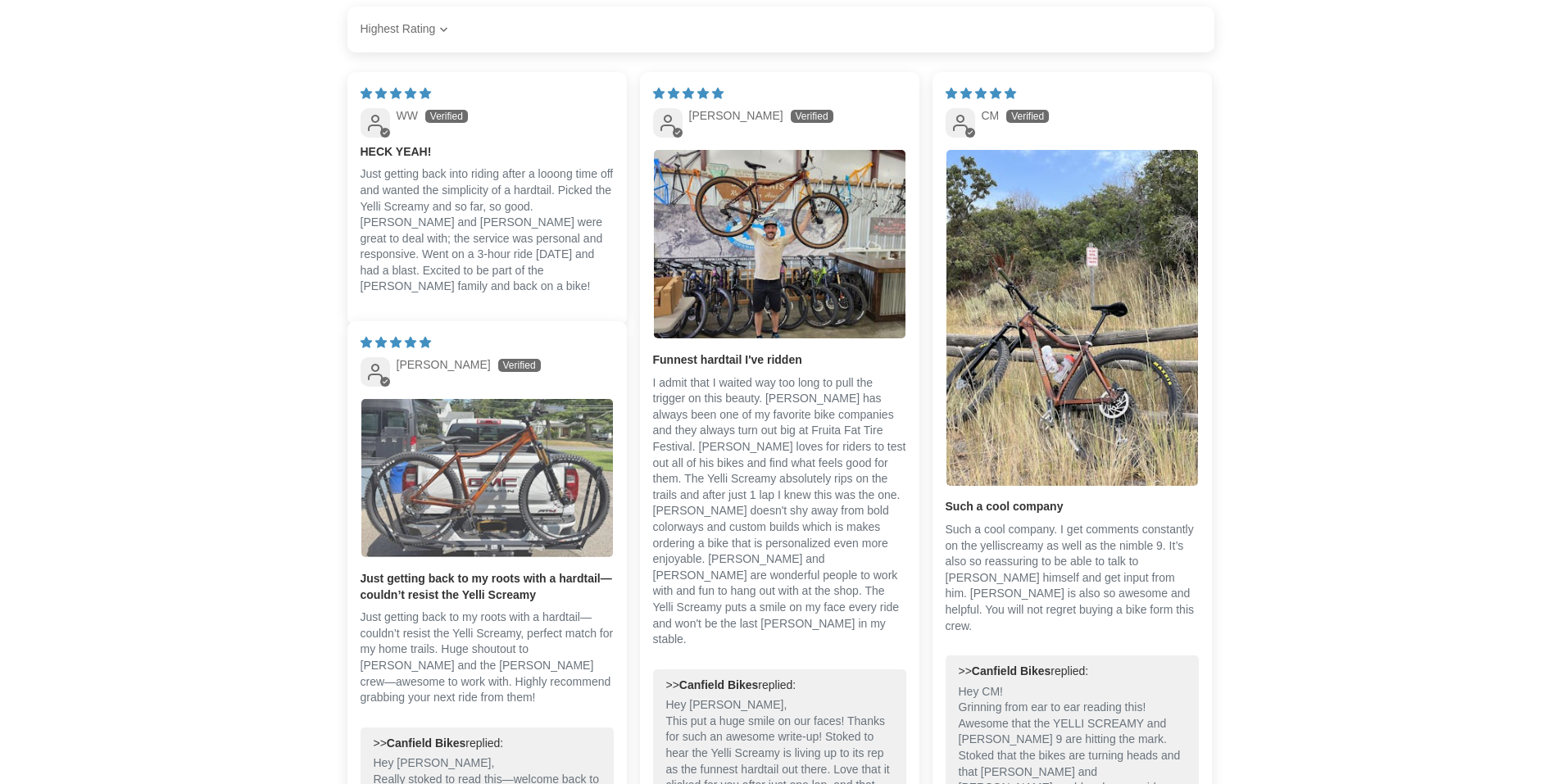
click at [513, 508] on img "Link to user picture 1" at bounding box center [487, 477] width 251 height 159
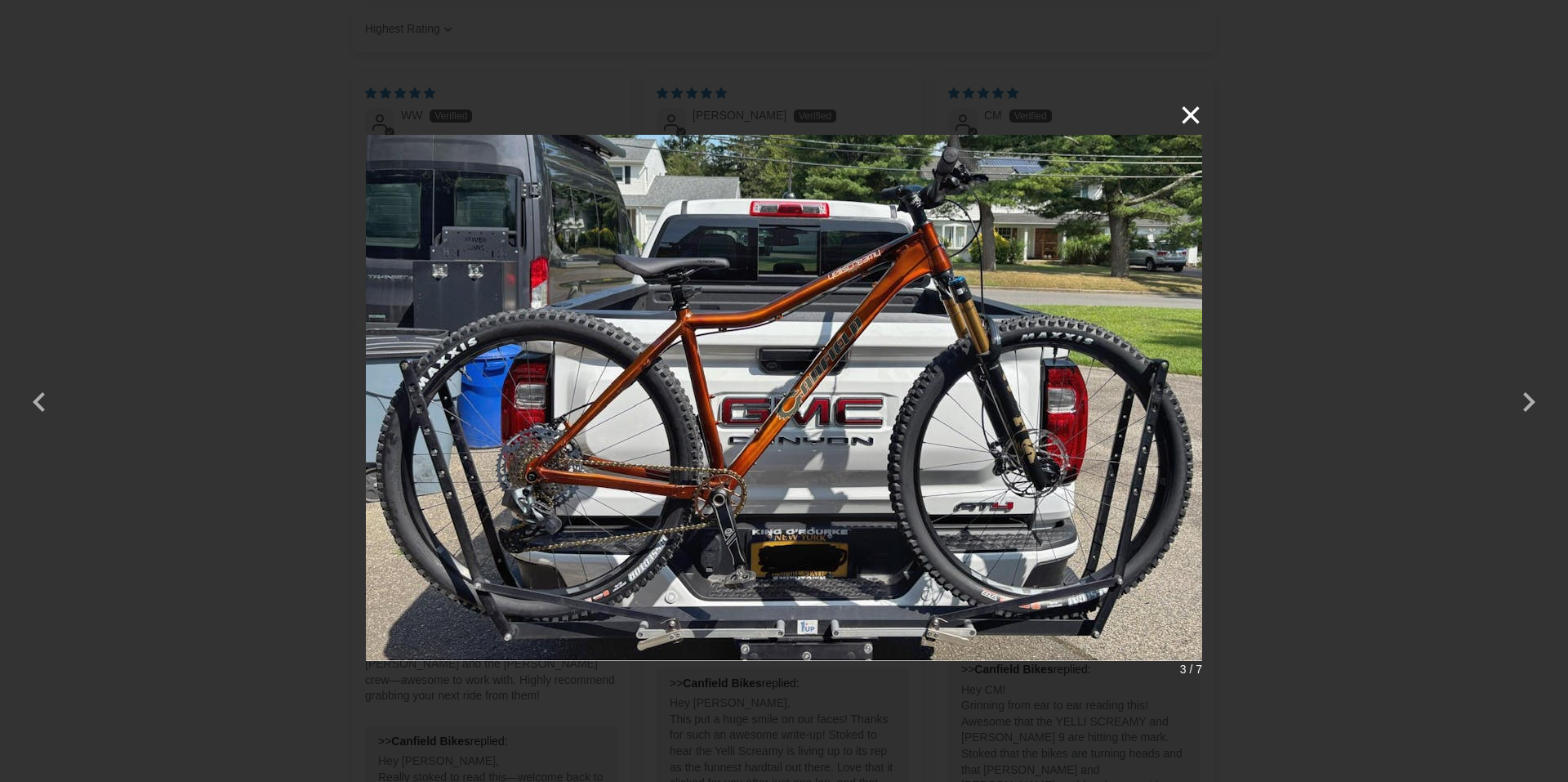
click at [1184, 113] on button "×" at bounding box center [1182, 115] width 39 height 39
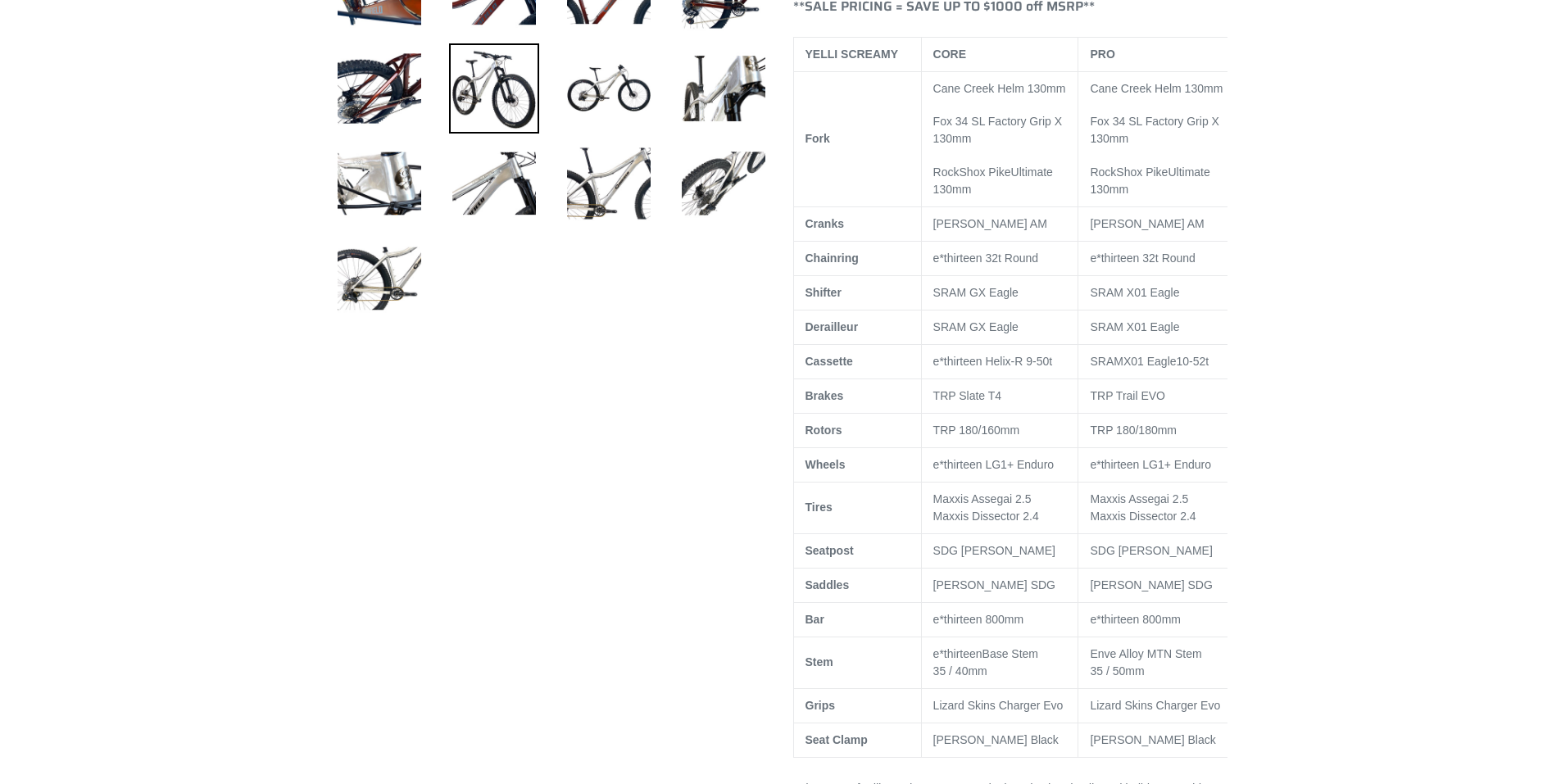
scroll to position [273, 0]
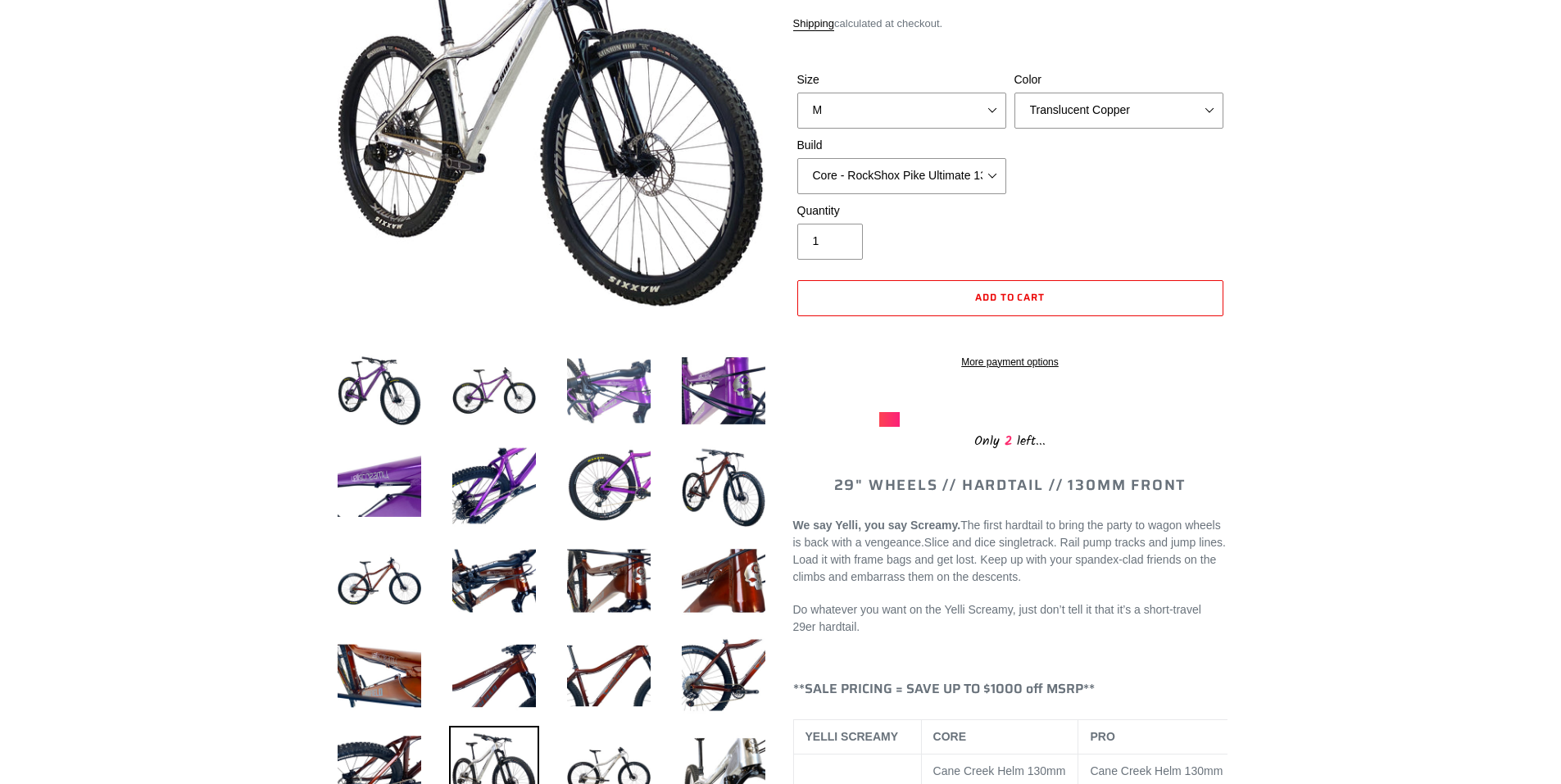
click at [617, 404] on img at bounding box center [608, 391] width 90 height 90
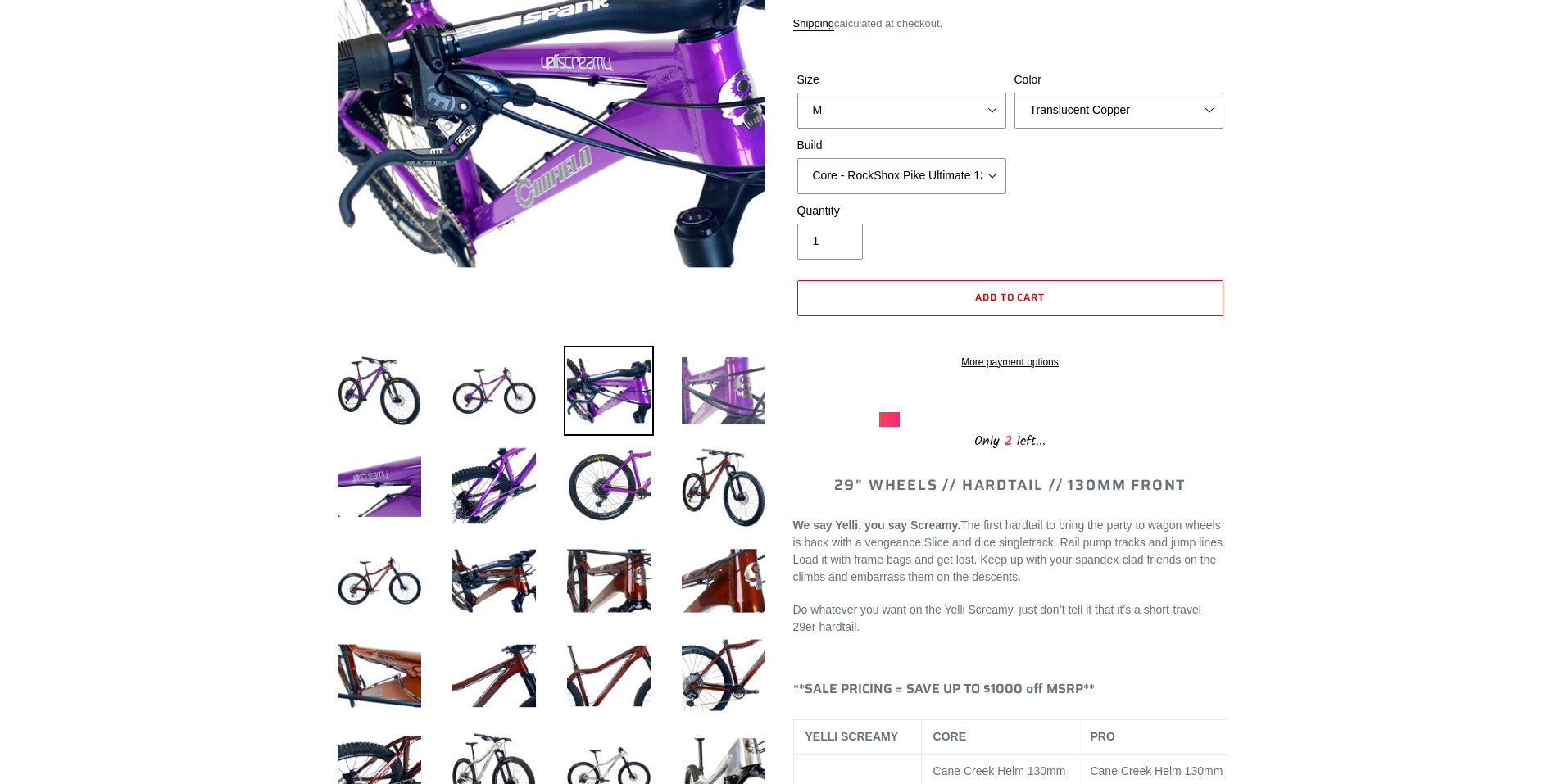
click at [722, 404] on img at bounding box center [723, 391] width 90 height 90
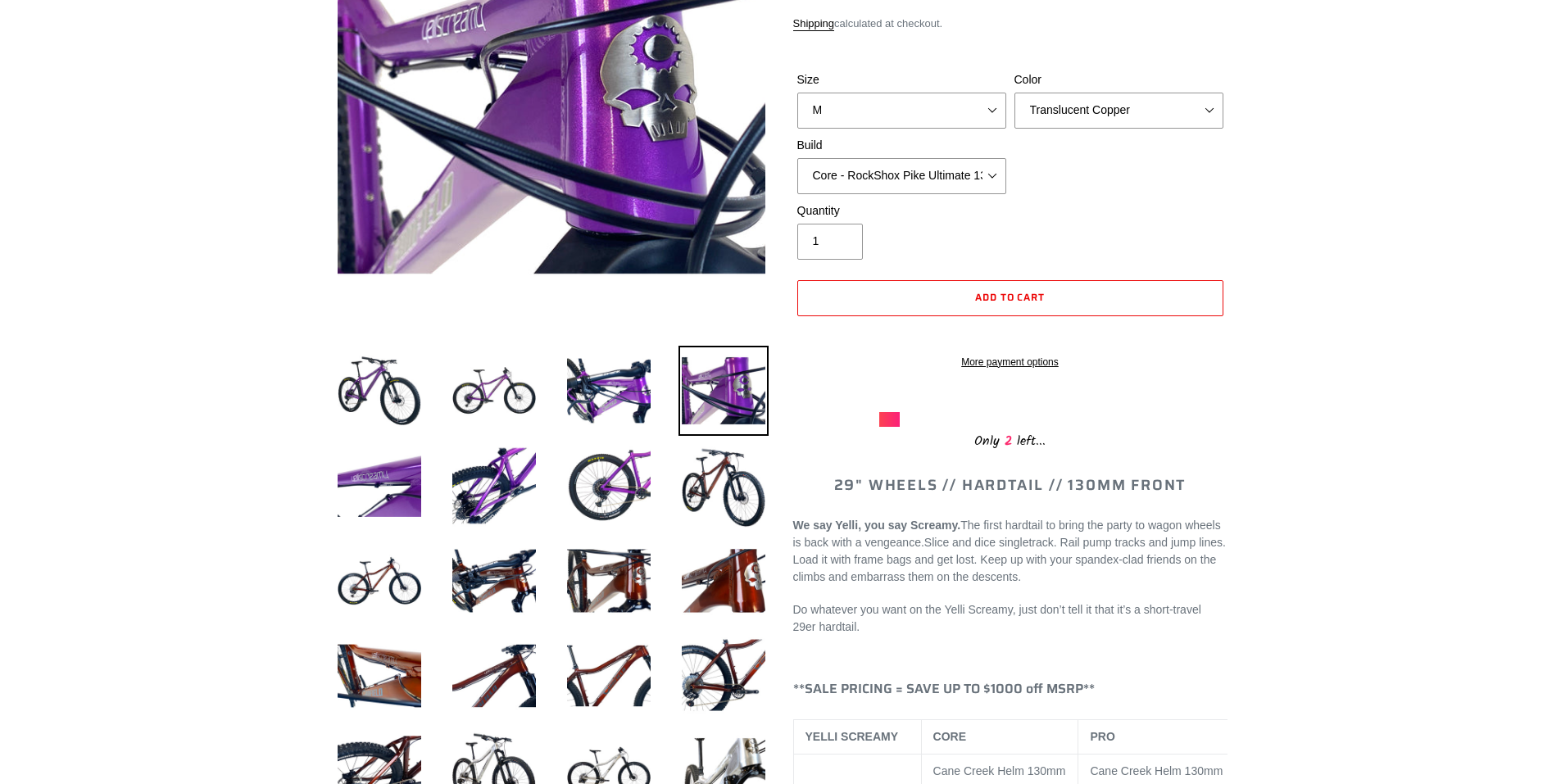
scroll to position [136, 0]
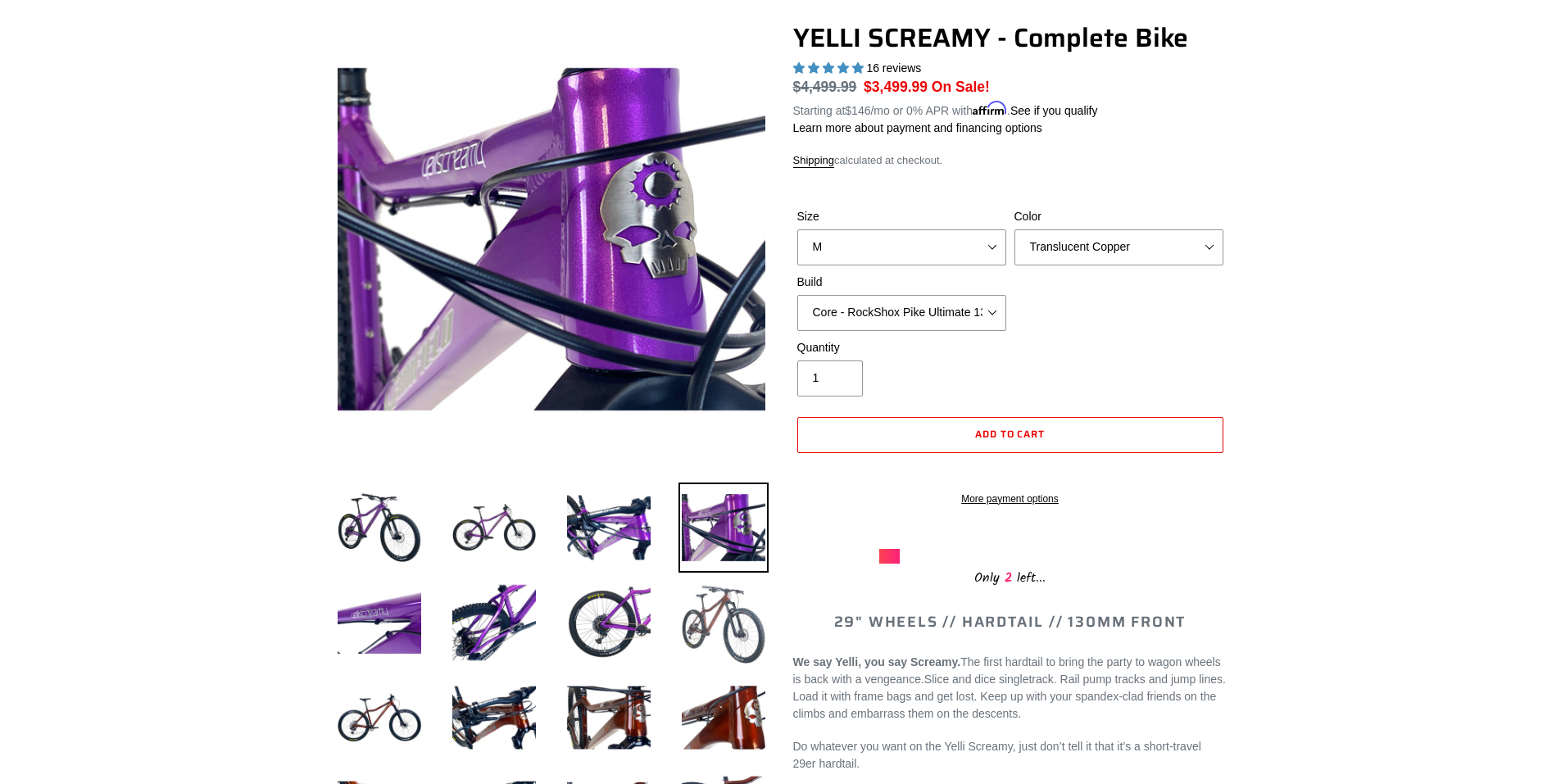
click at [736, 620] on img at bounding box center [723, 622] width 90 height 90
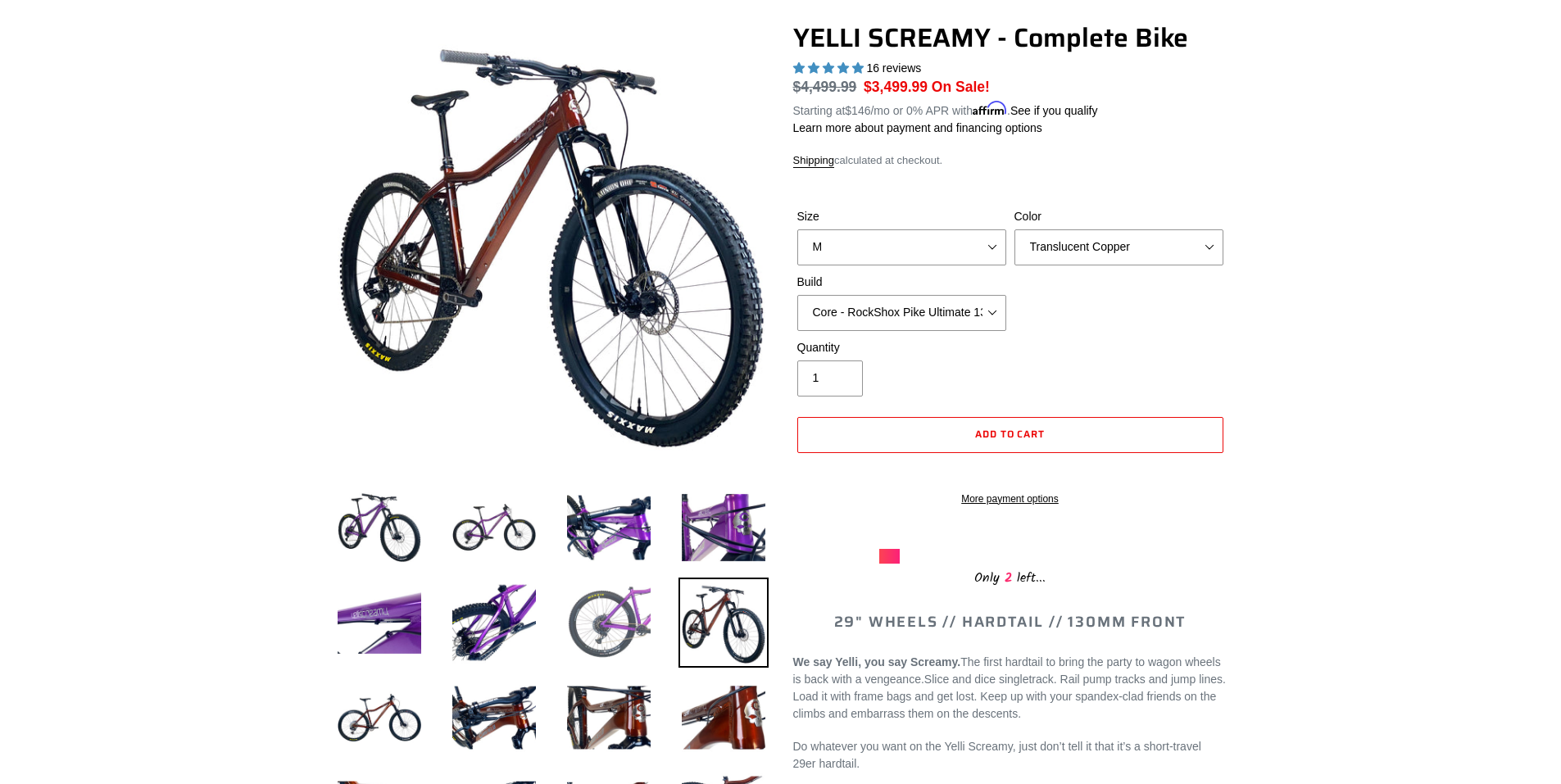
click at [628, 629] on img at bounding box center [608, 622] width 90 height 90
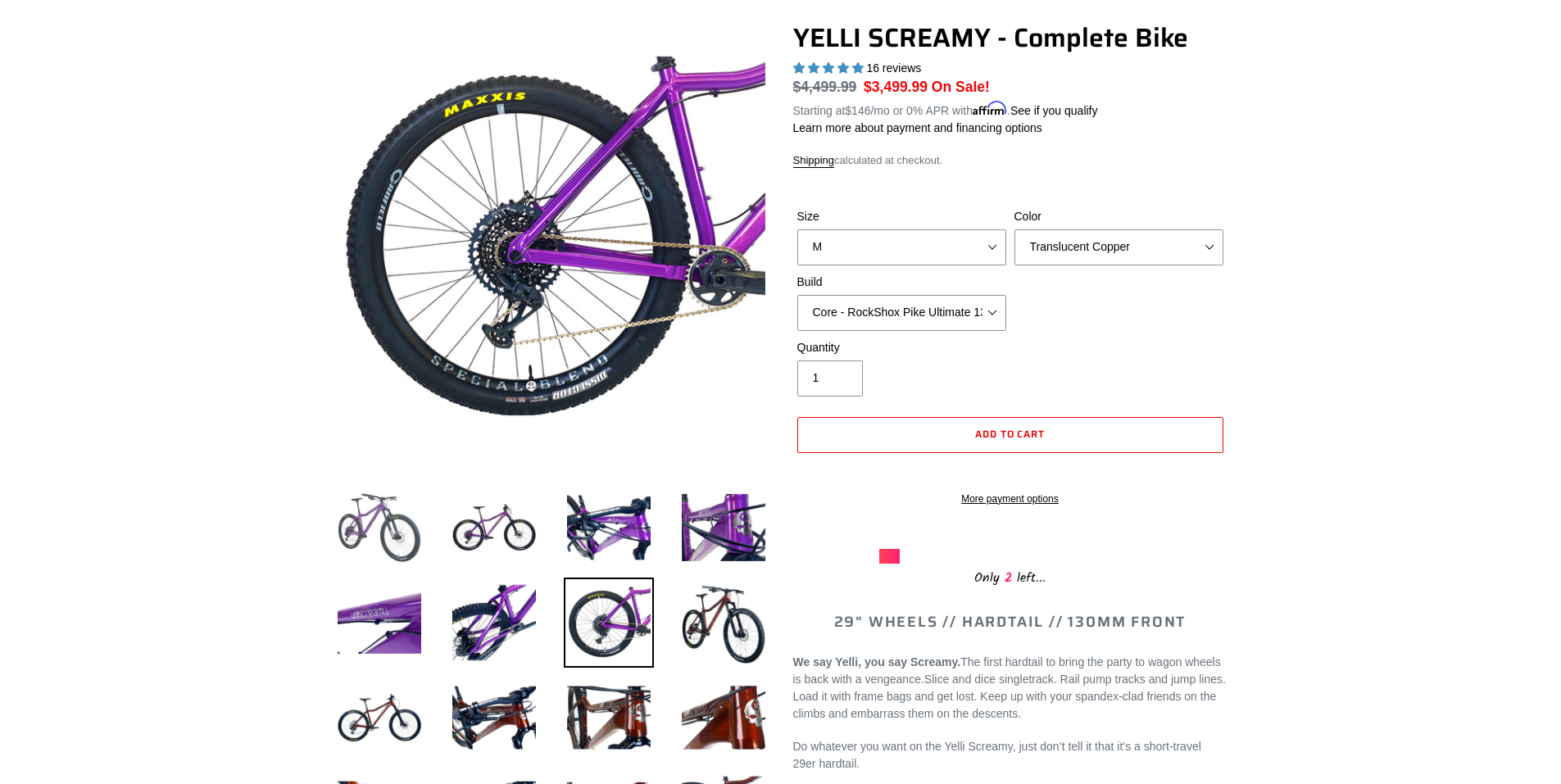
click at [385, 536] on img at bounding box center [379, 527] width 90 height 90
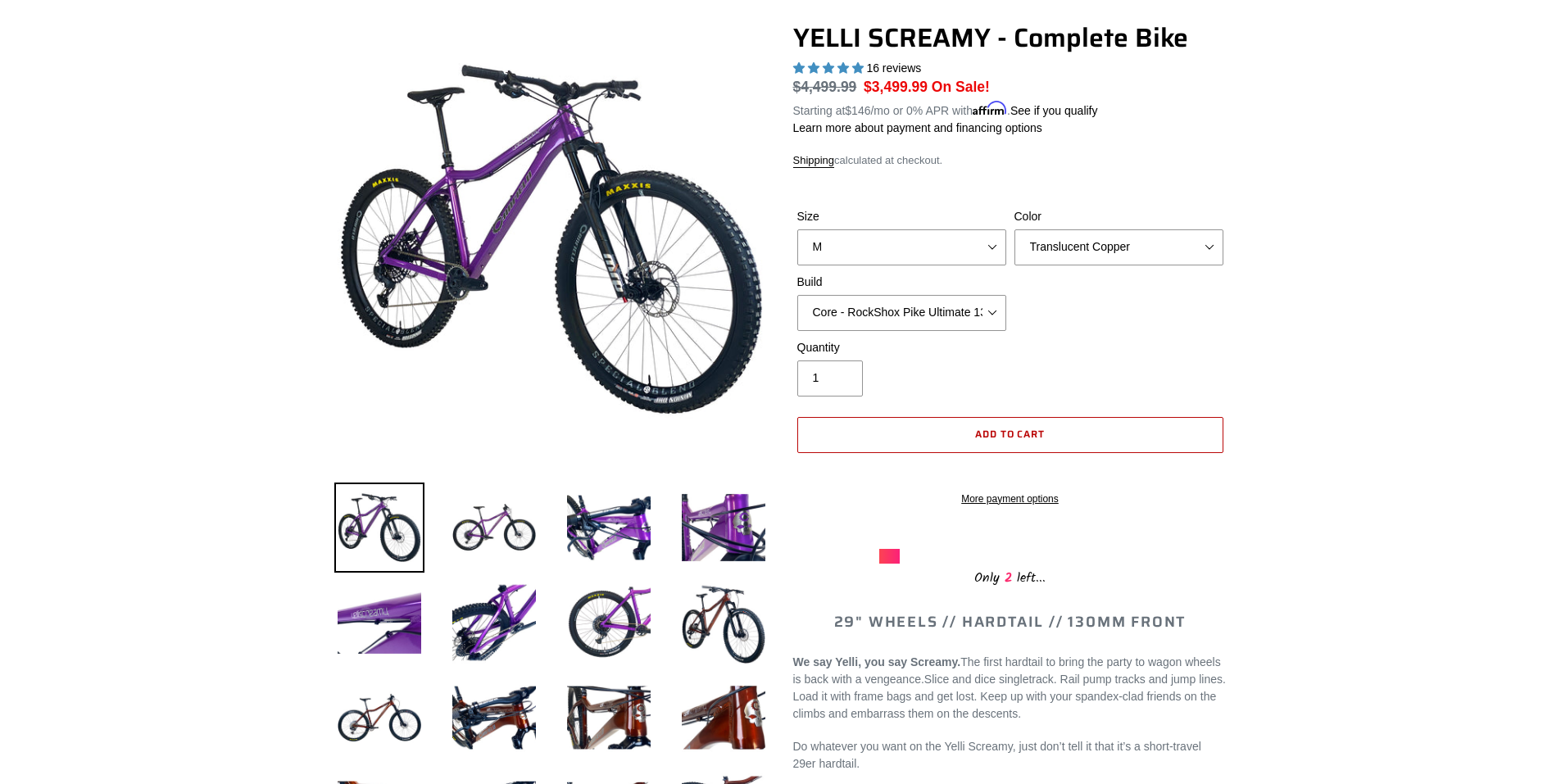
click at [958, 434] on button "Add to cart" at bounding box center [1009, 434] width 426 height 36
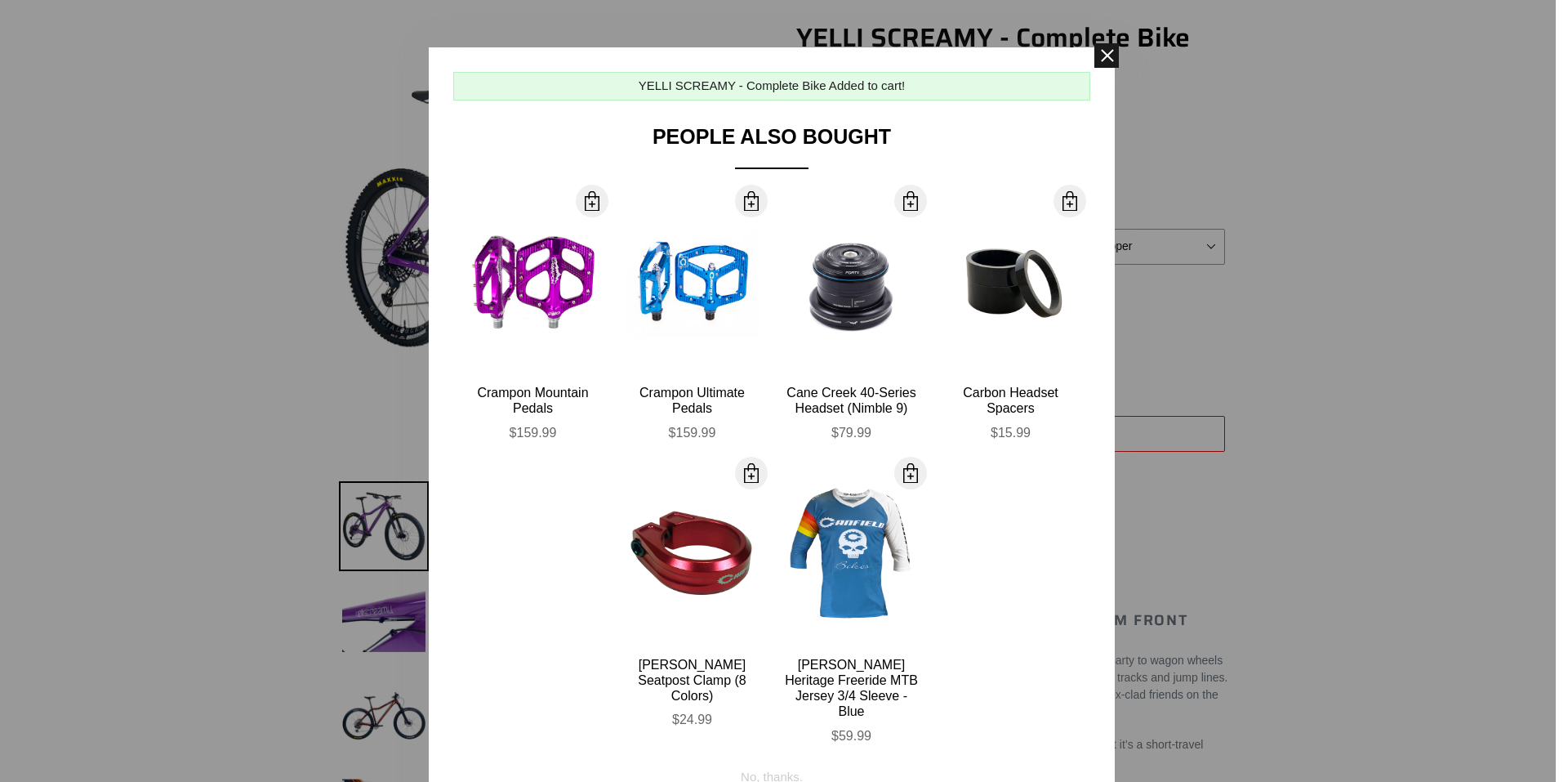
click at [1095, 59] on span at bounding box center [1107, 55] width 24 height 24
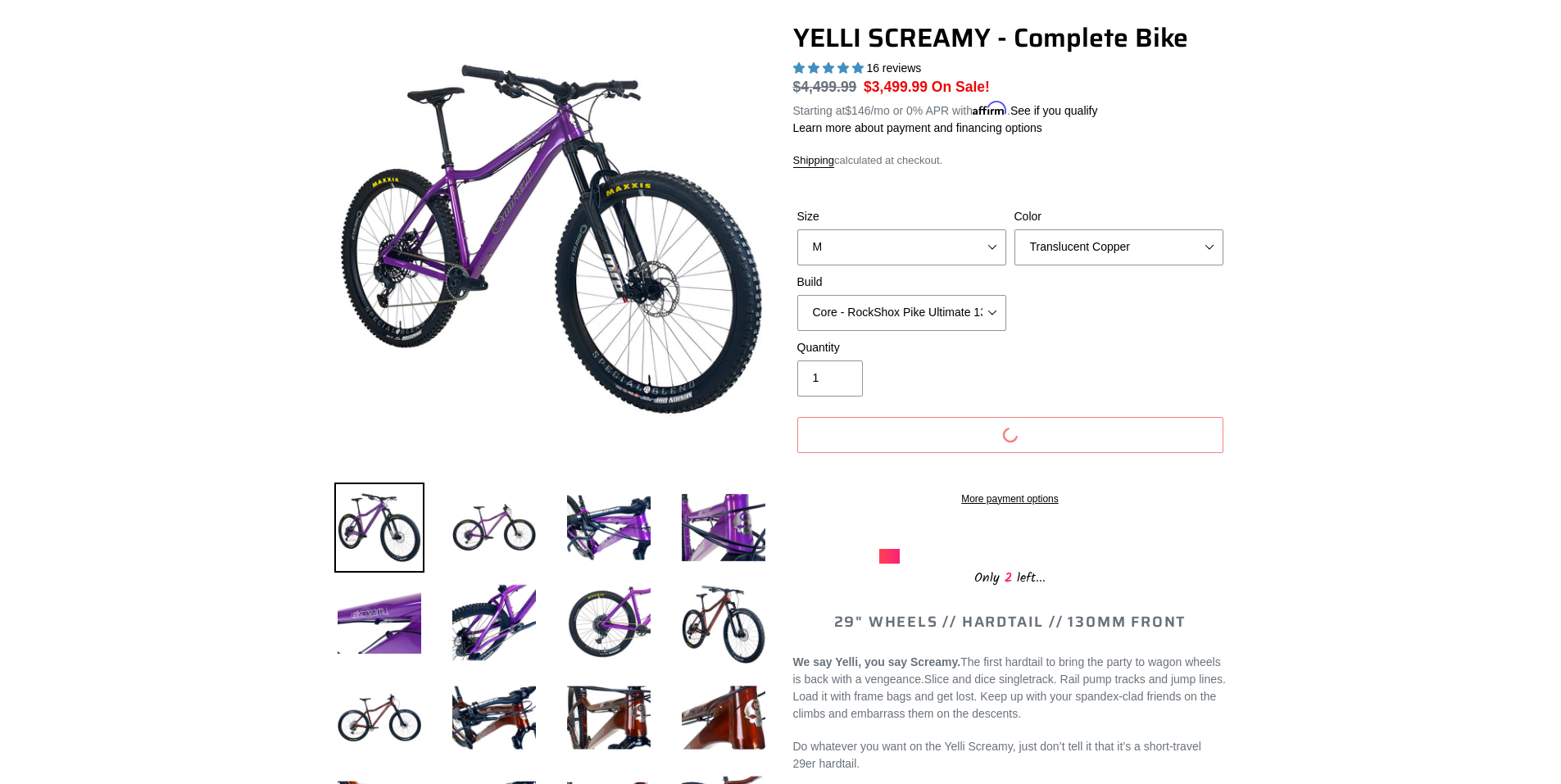
scroll to position [0, 0]
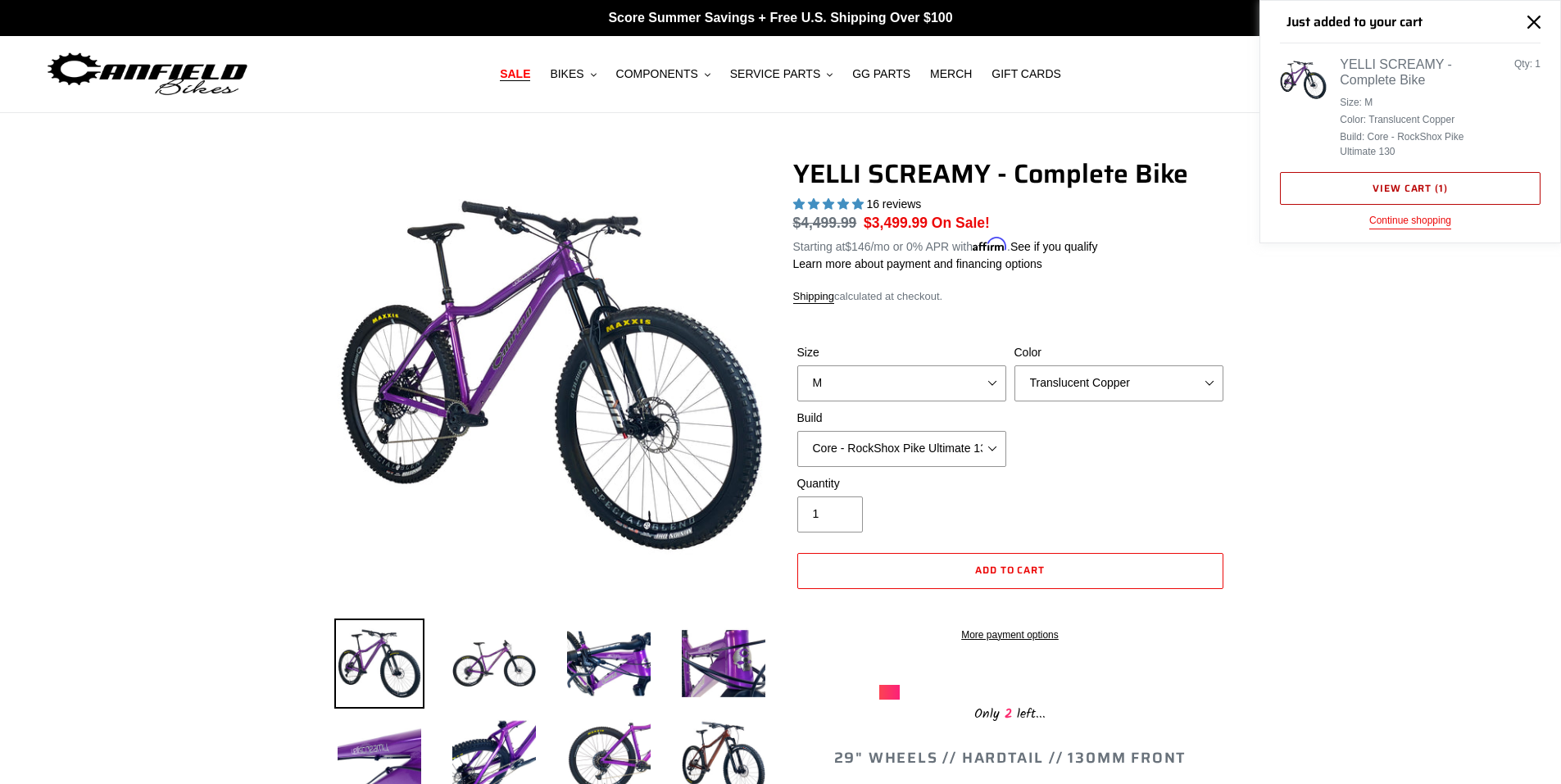
click at [1423, 193] on link "View cart ( 1 )" at bounding box center [1409, 189] width 260 height 33
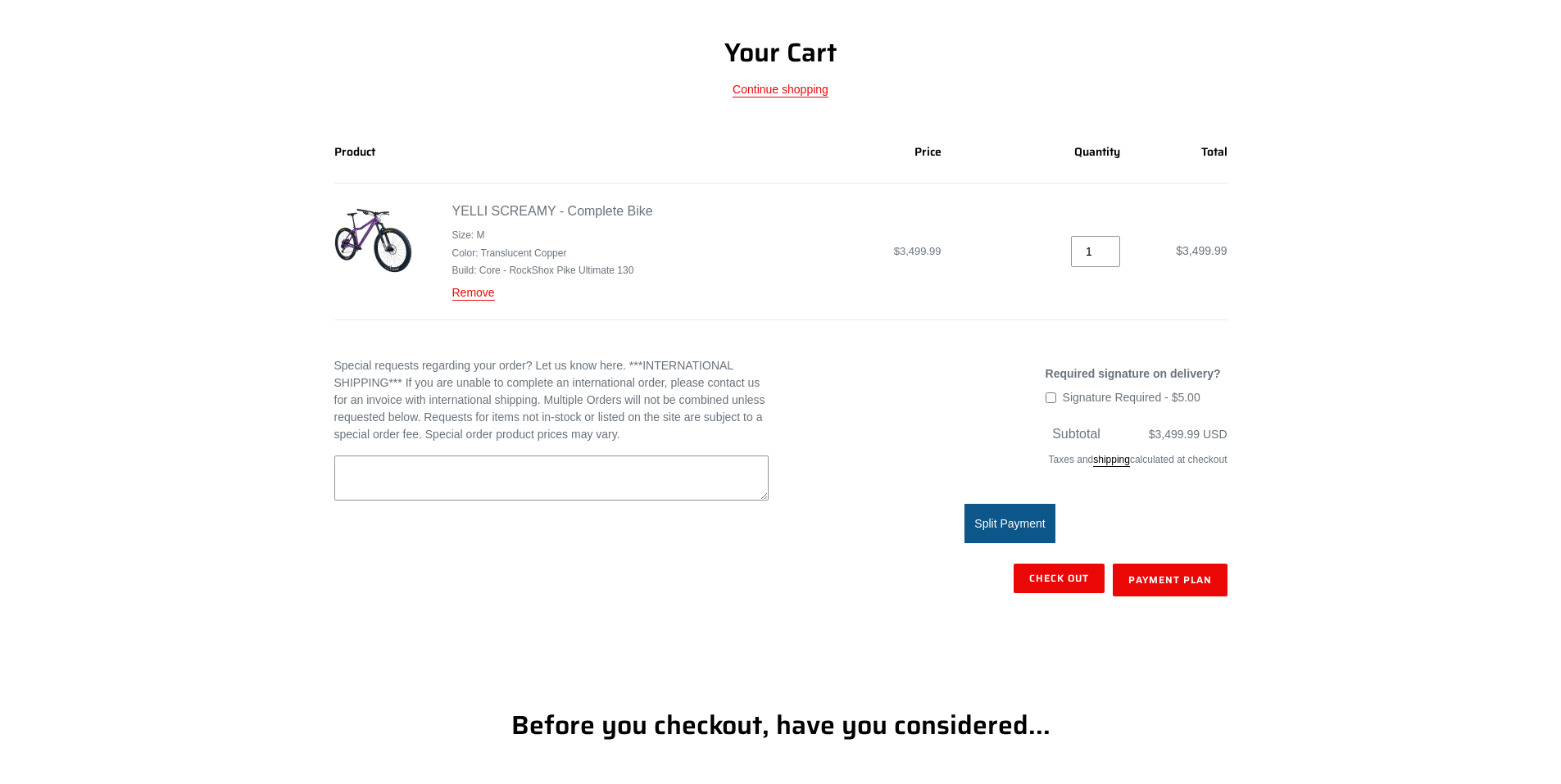
scroll to position [273, 0]
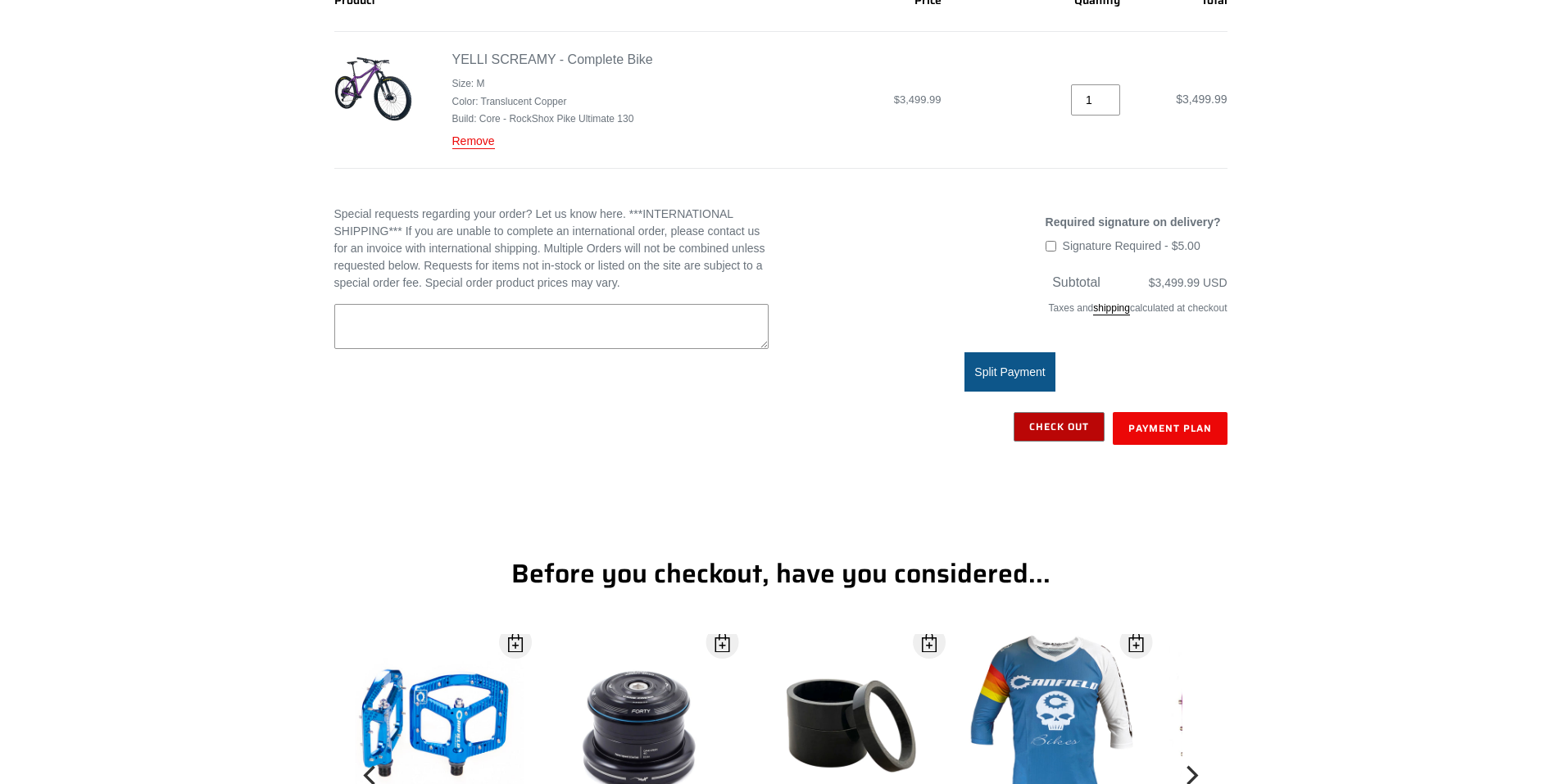
click at [1051, 429] on input "Check out" at bounding box center [1058, 427] width 91 height 29
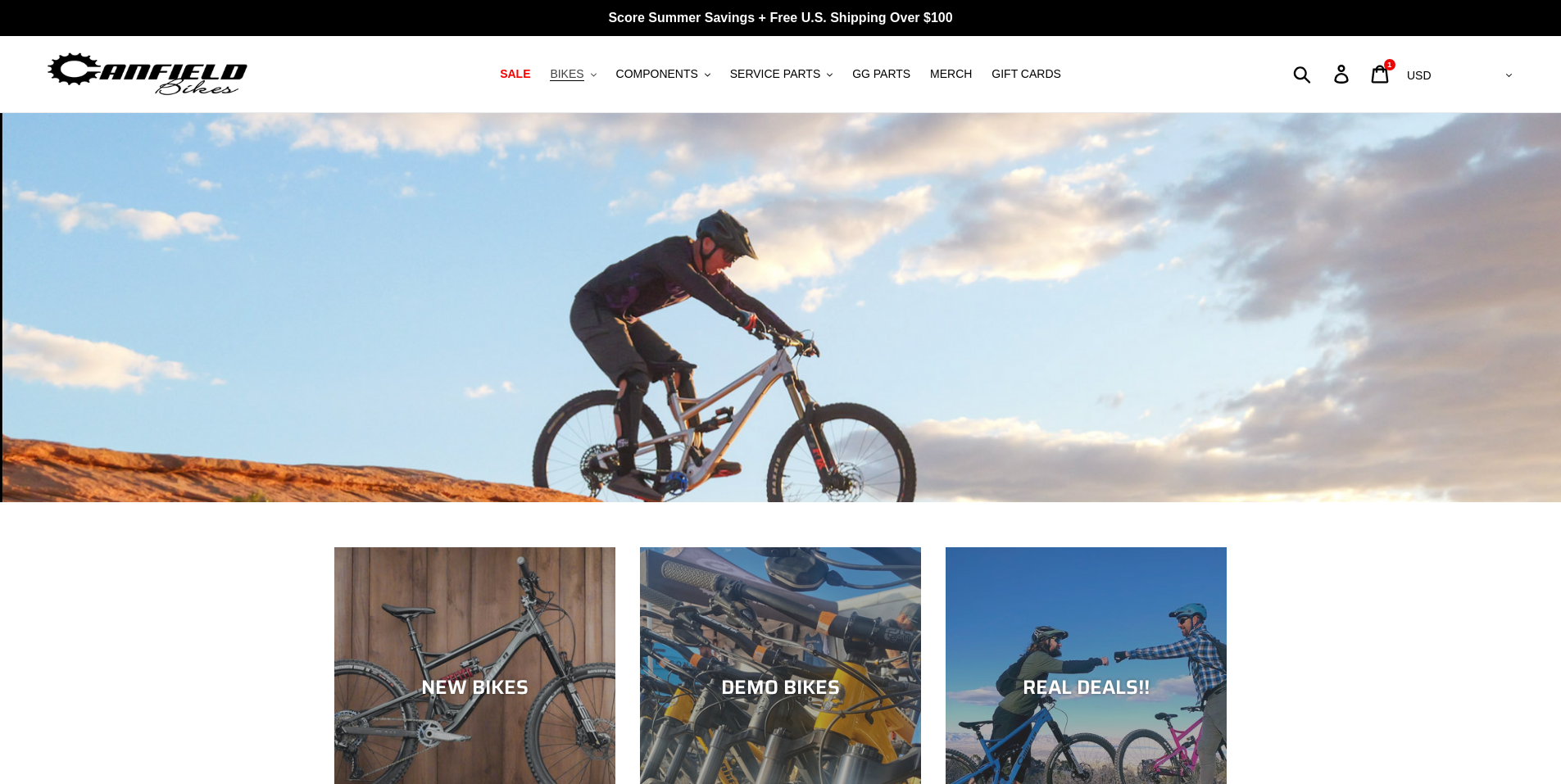
click at [604, 76] on button "BIKES .cls-1{fill:#231f20}" at bounding box center [573, 74] width 62 height 22
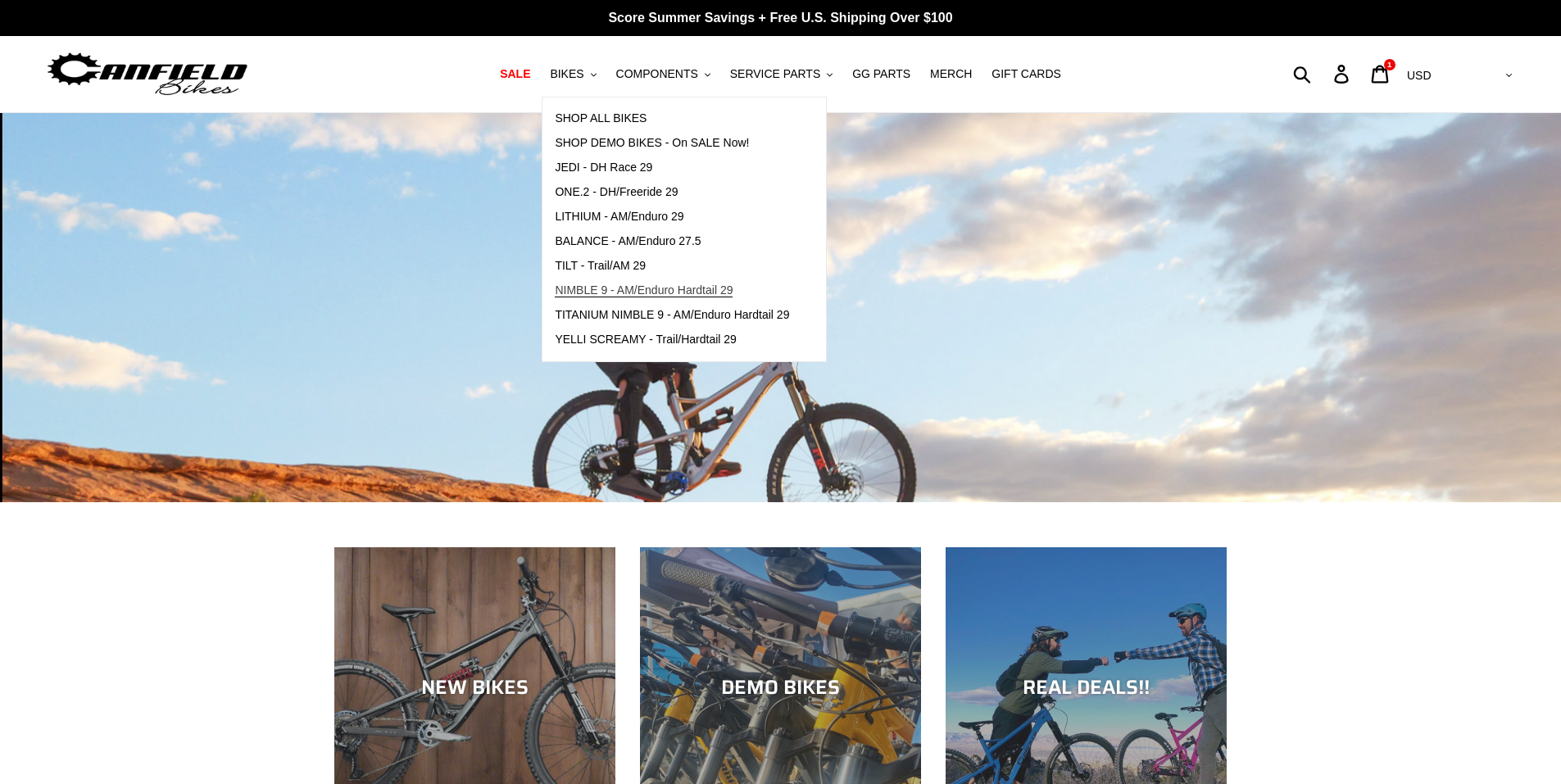
click at [718, 286] on span "NIMBLE 9 - AM/Enduro Hardtail 29" at bounding box center [643, 290] width 177 height 14
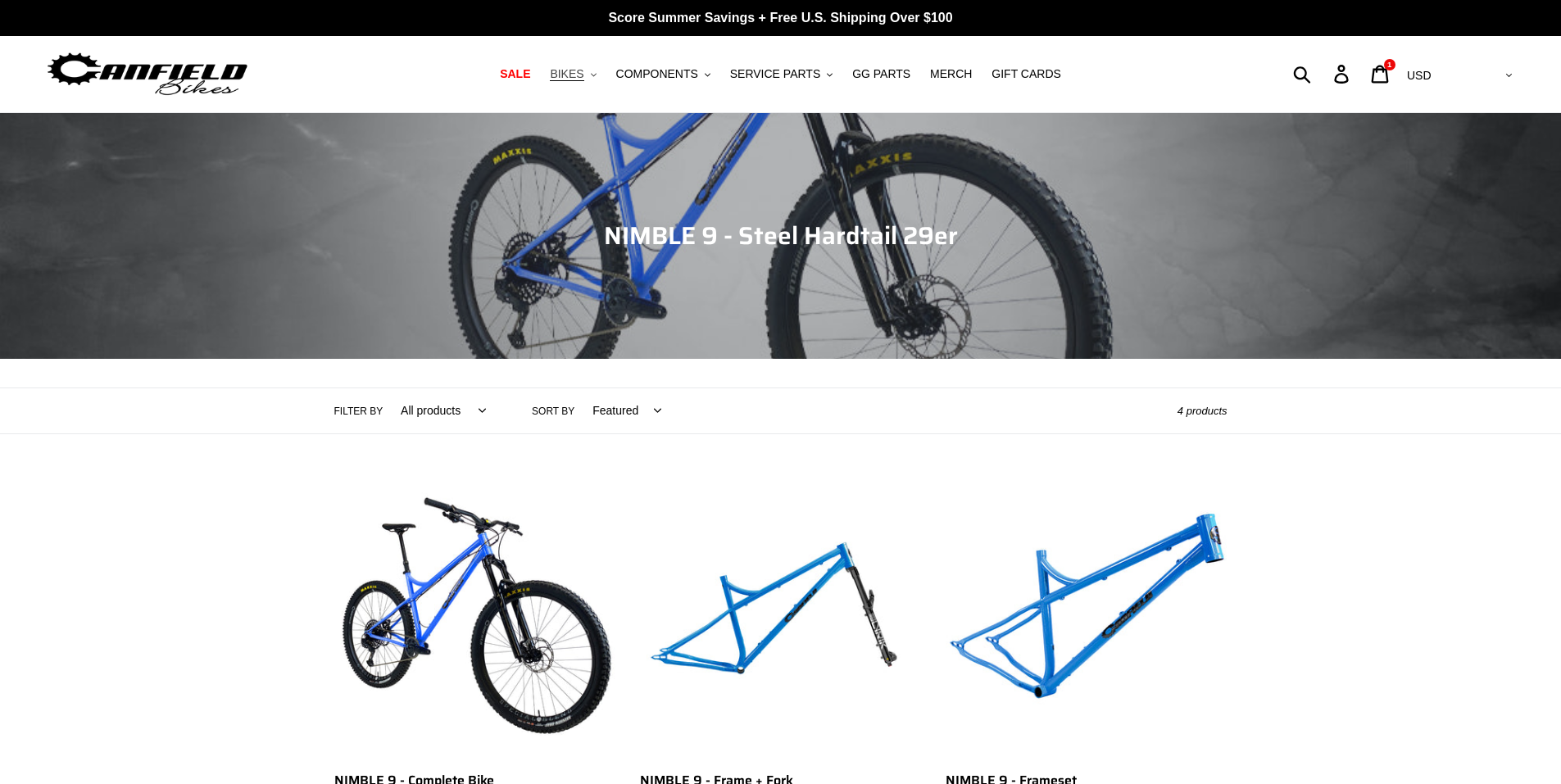
click at [584, 69] on span "BIKES" at bounding box center [566, 74] width 33 height 14
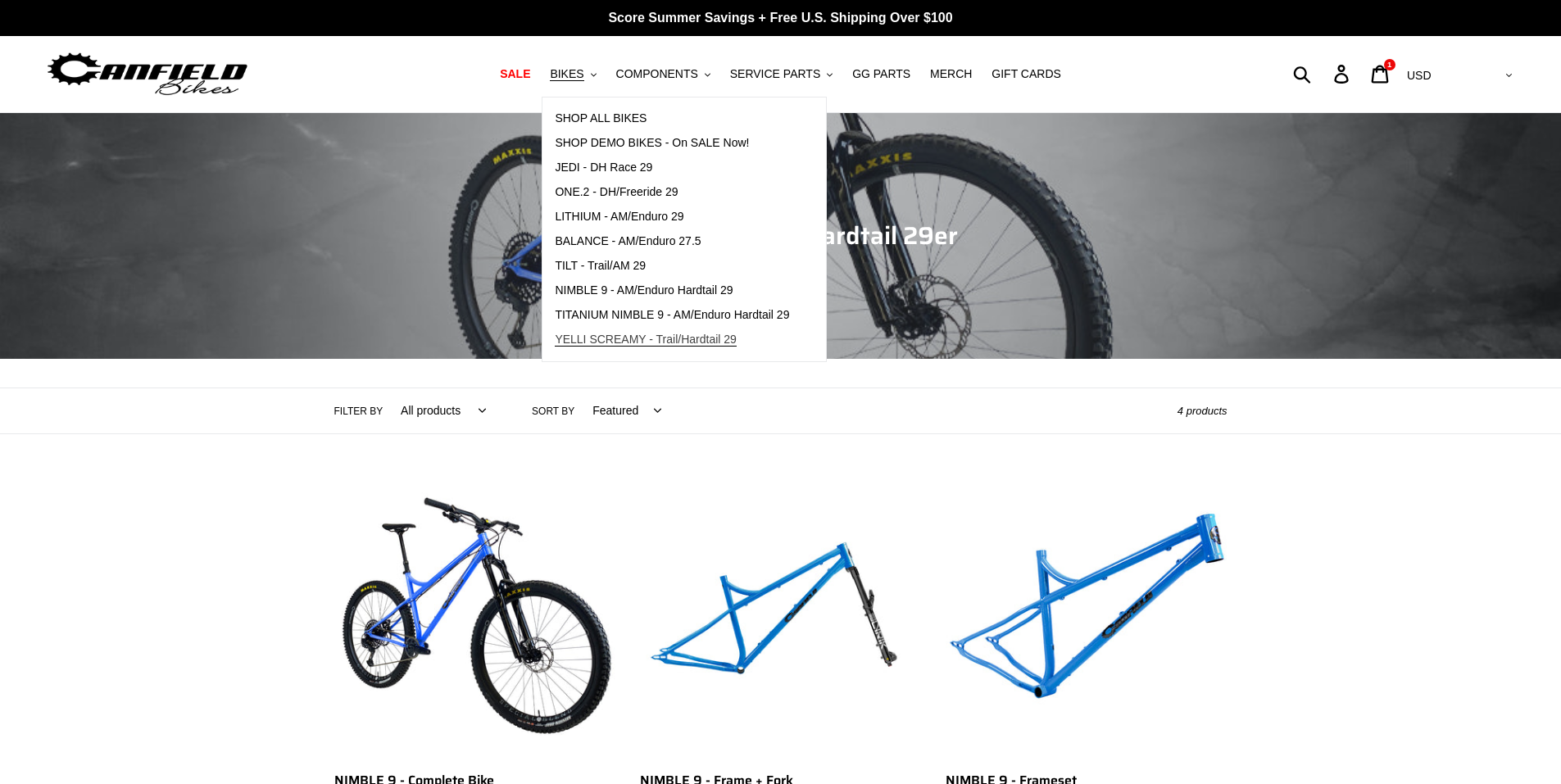
click at [713, 342] on span "YELLI SCREAMY - Trail/Hardtail 29" at bounding box center [645, 339] width 182 height 14
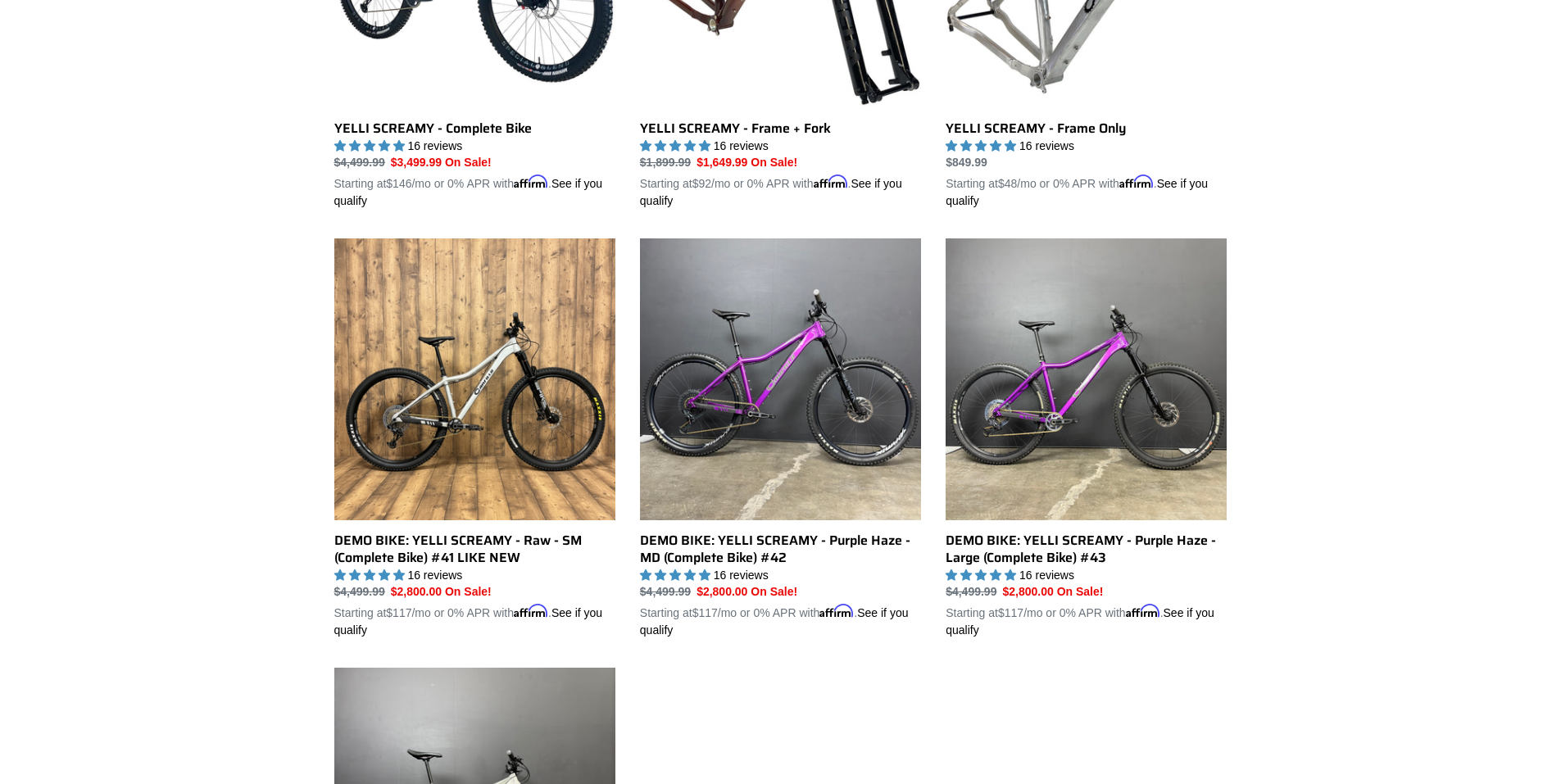
scroll to position [682, 0]
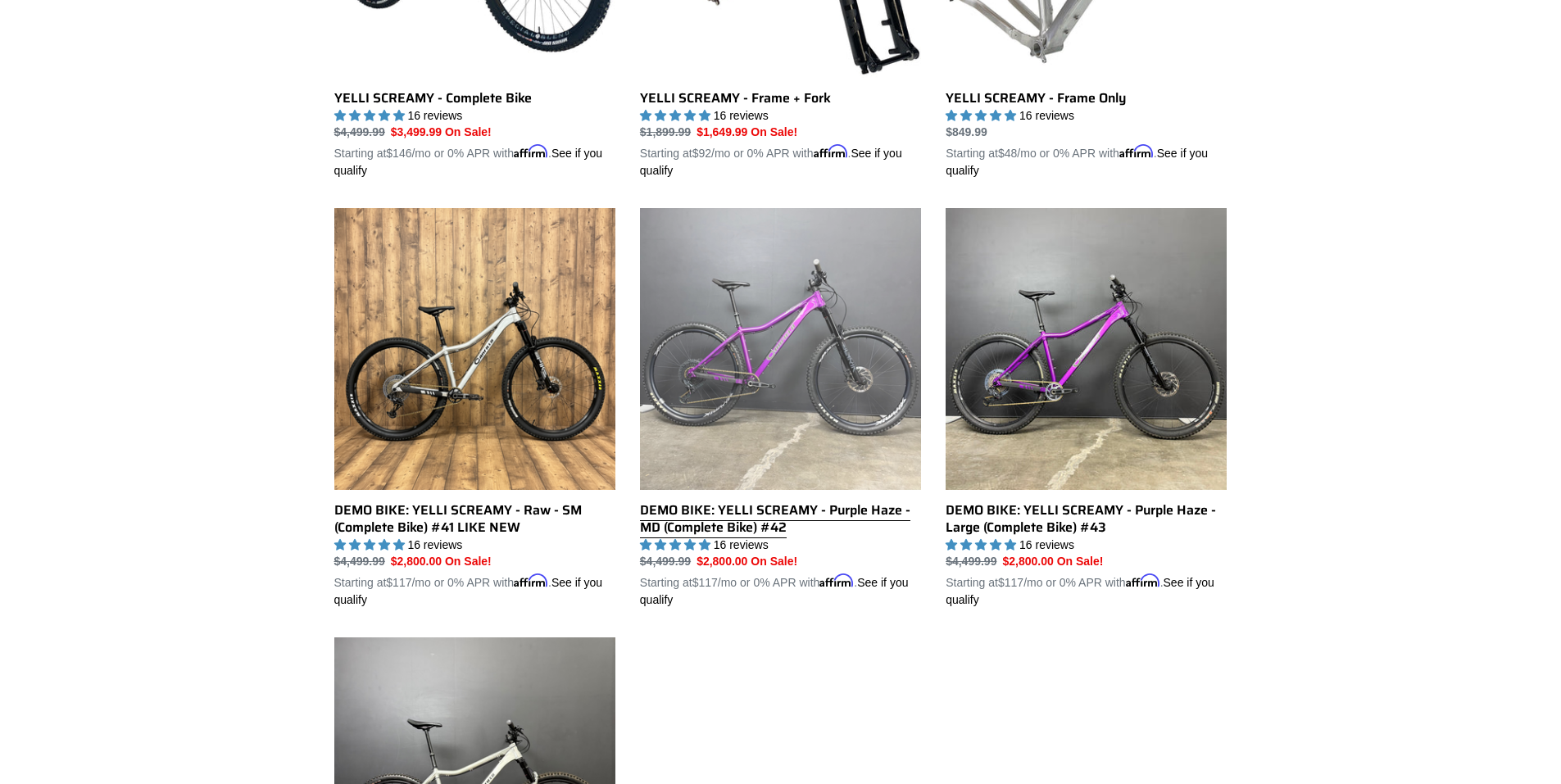
click at [737, 401] on link "DEMO BIKE: YELLI SCREAMY - Purple Haze - MD (Complete Bike) #42" at bounding box center [780, 408] width 281 height 400
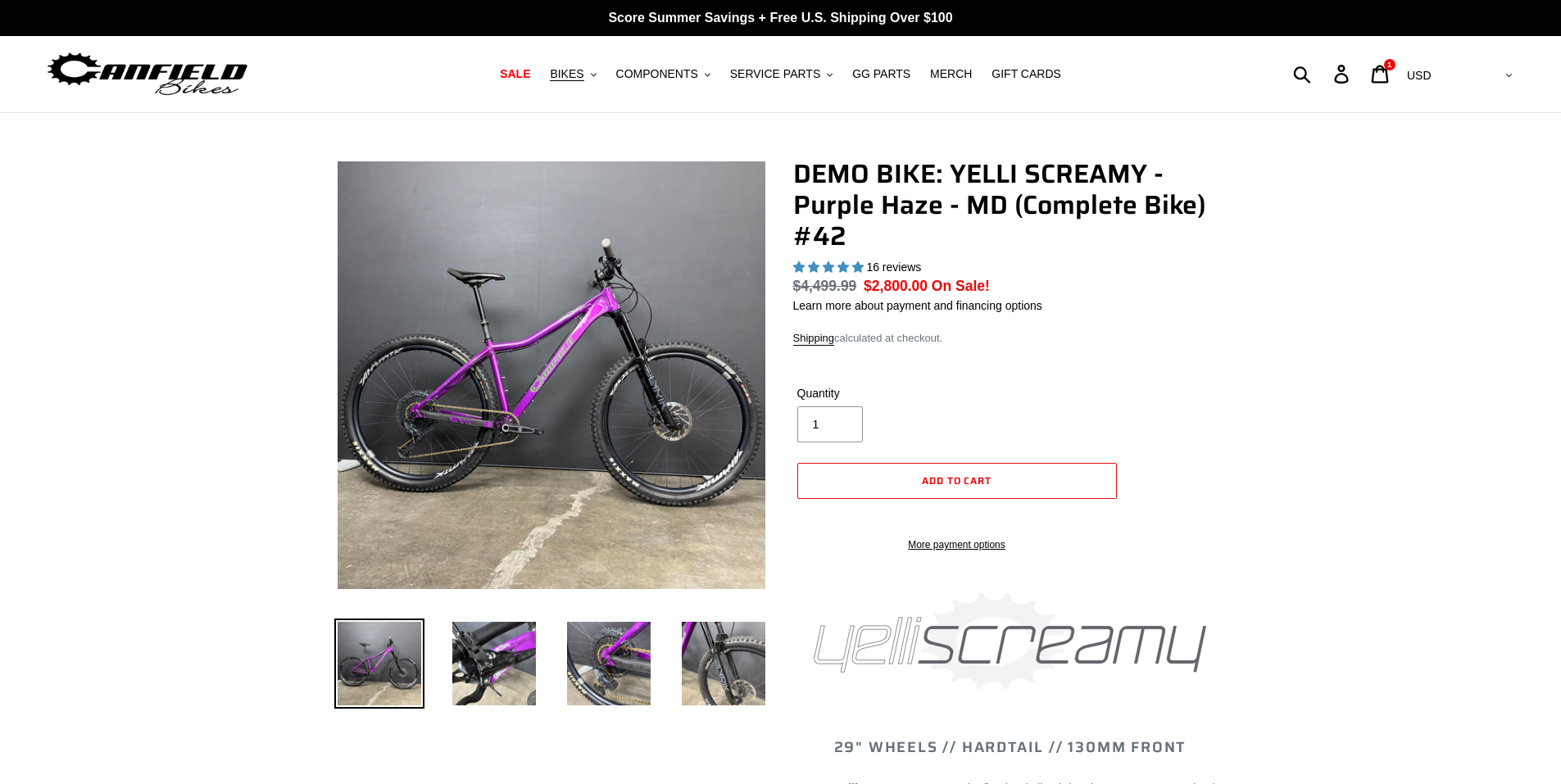
select select "highest-rating"
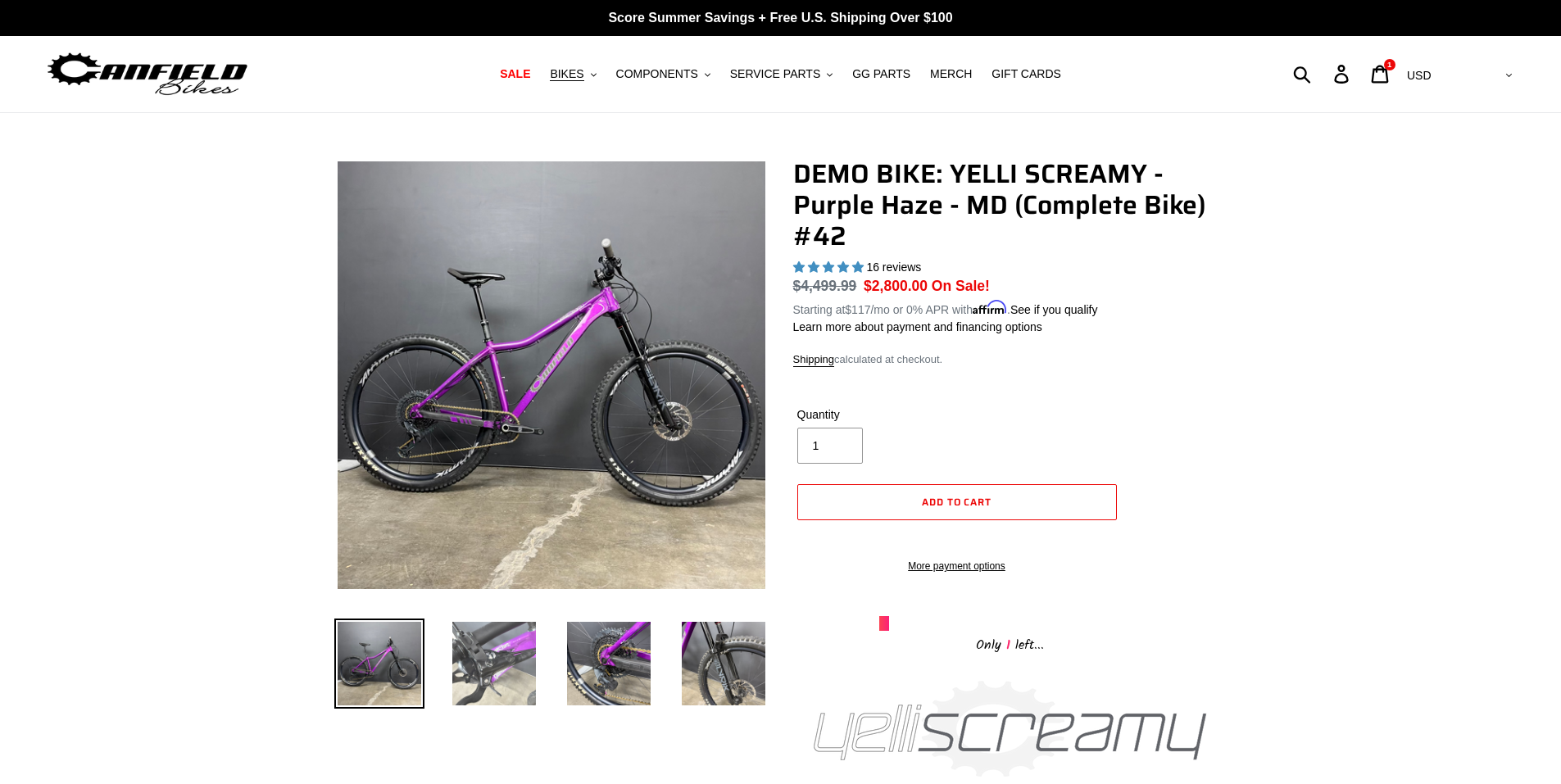
click at [498, 667] on img at bounding box center [494, 663] width 90 height 90
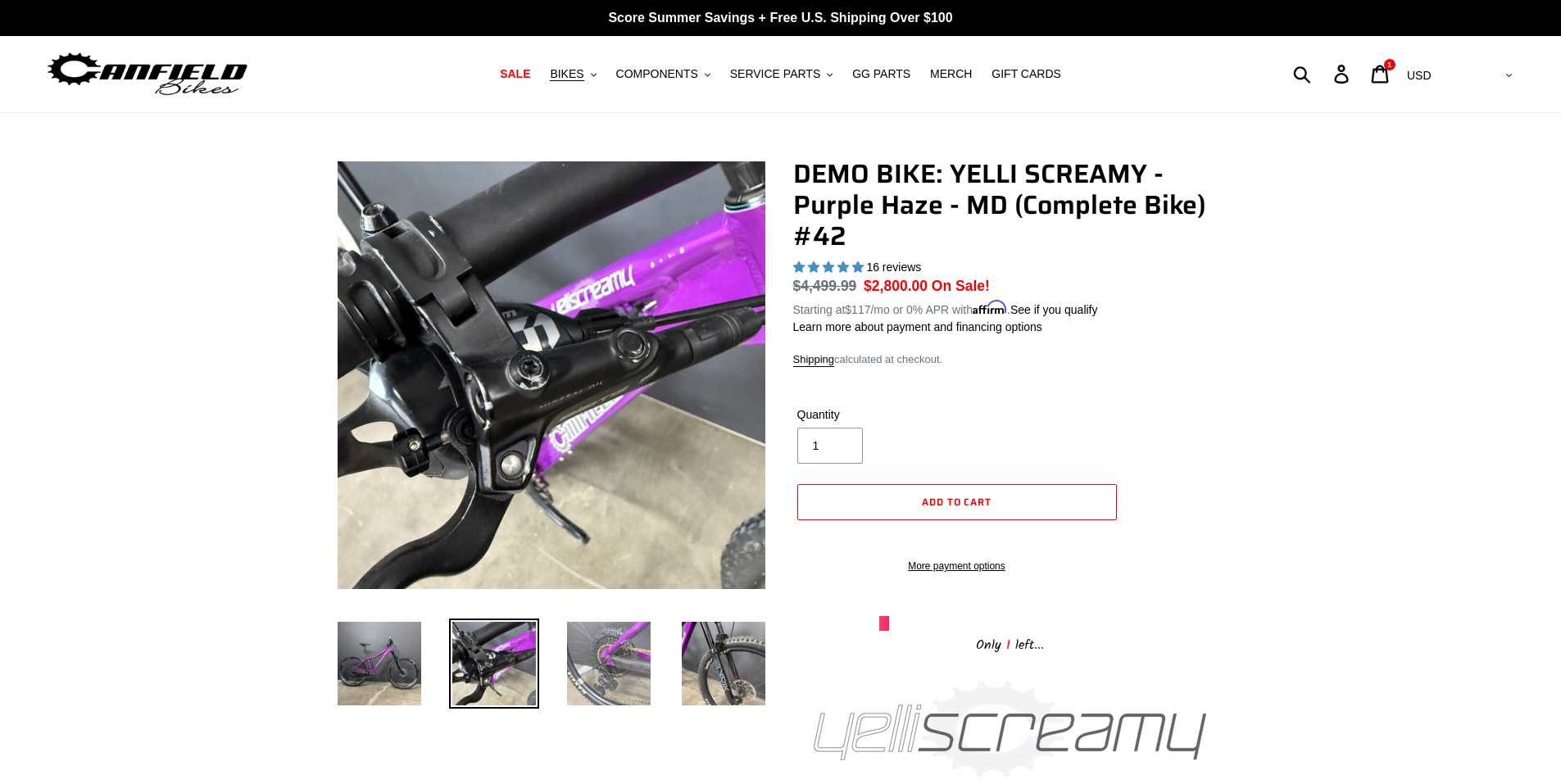
click at [617, 663] on img at bounding box center [608, 663] width 90 height 90
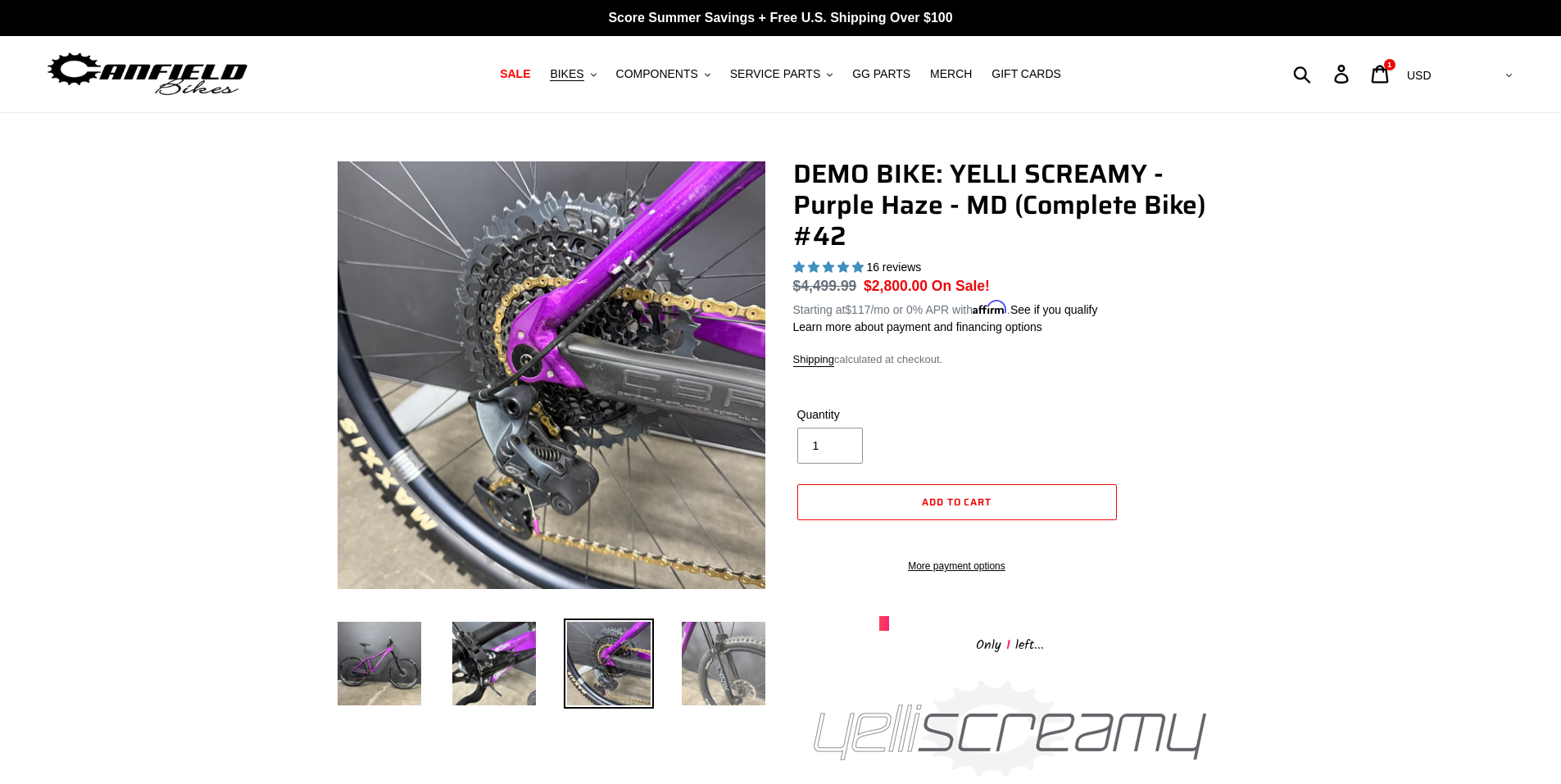
click at [698, 664] on img at bounding box center [723, 663] width 90 height 90
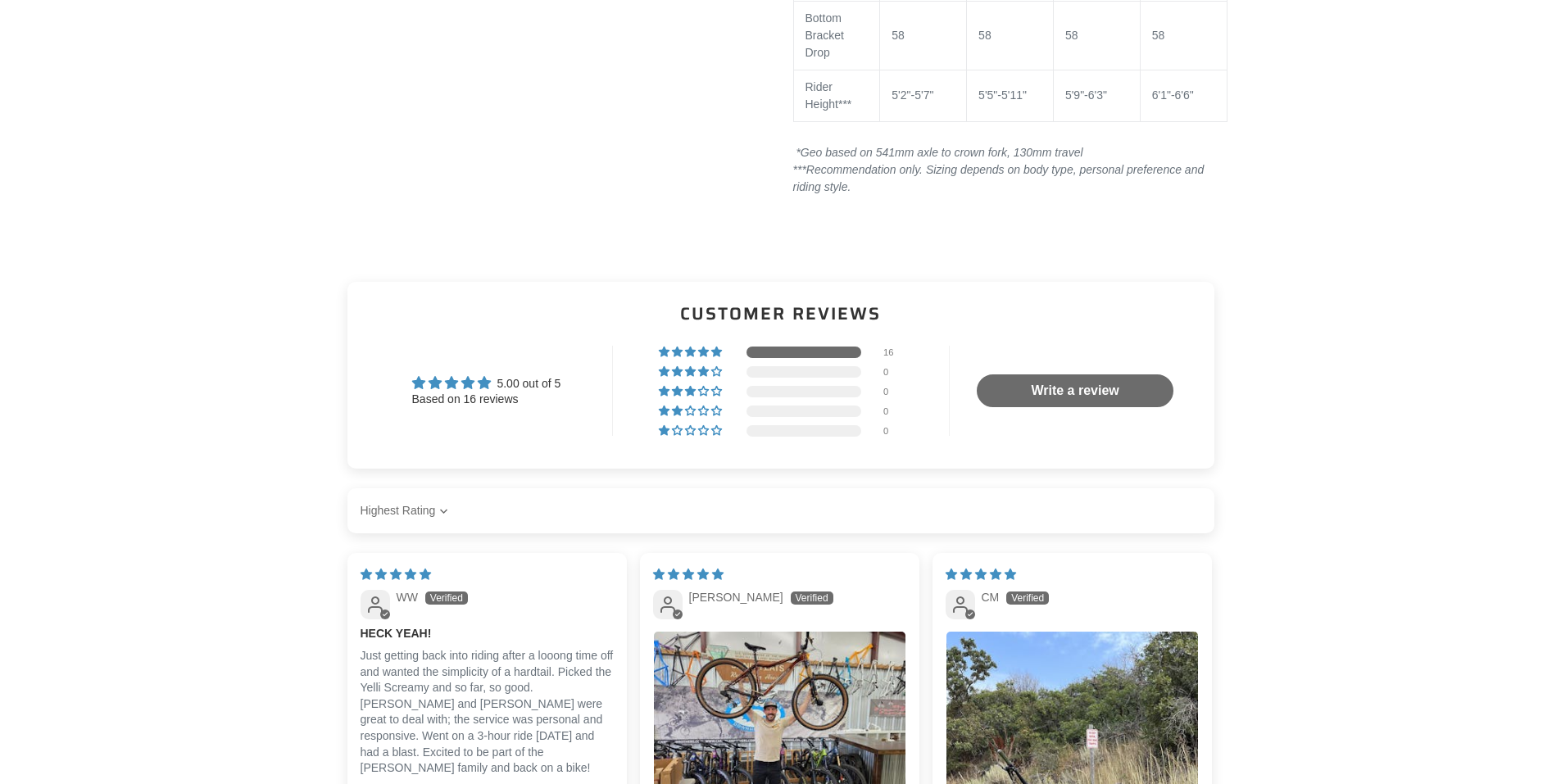
scroll to position [2456, 0]
